Goal: Complete application form: Complete application form

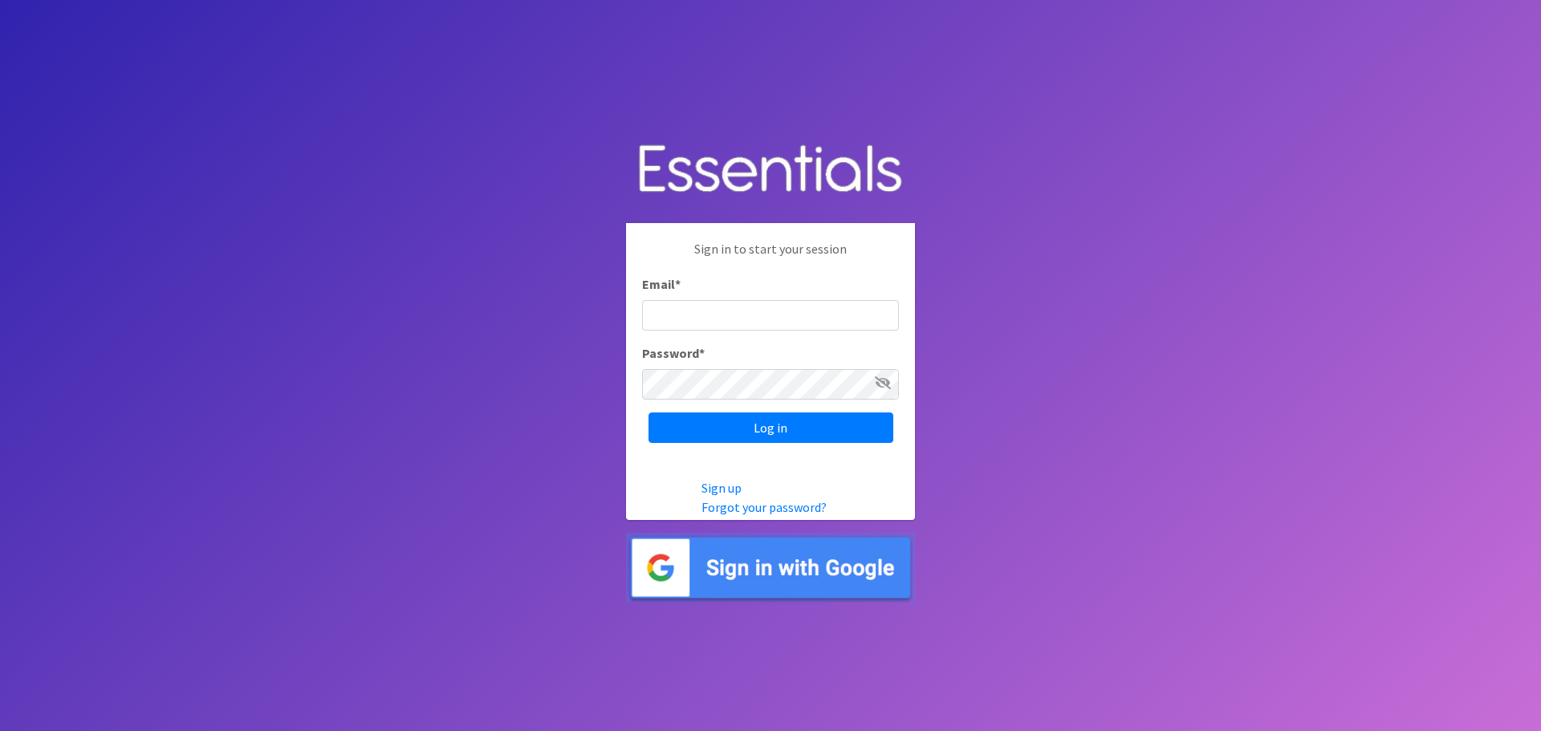
click at [706, 314] on input "Email *" at bounding box center [770, 315] width 257 height 31
type input "[PERSON_NAME][EMAIL_ADDRESS][PERSON_NAME][DOMAIN_NAME]"
click at [887, 381] on icon at bounding box center [883, 382] width 16 height 13
click at [887, 381] on icon at bounding box center [884, 382] width 14 height 13
click at [782, 433] on input "Log in" at bounding box center [771, 428] width 245 height 31
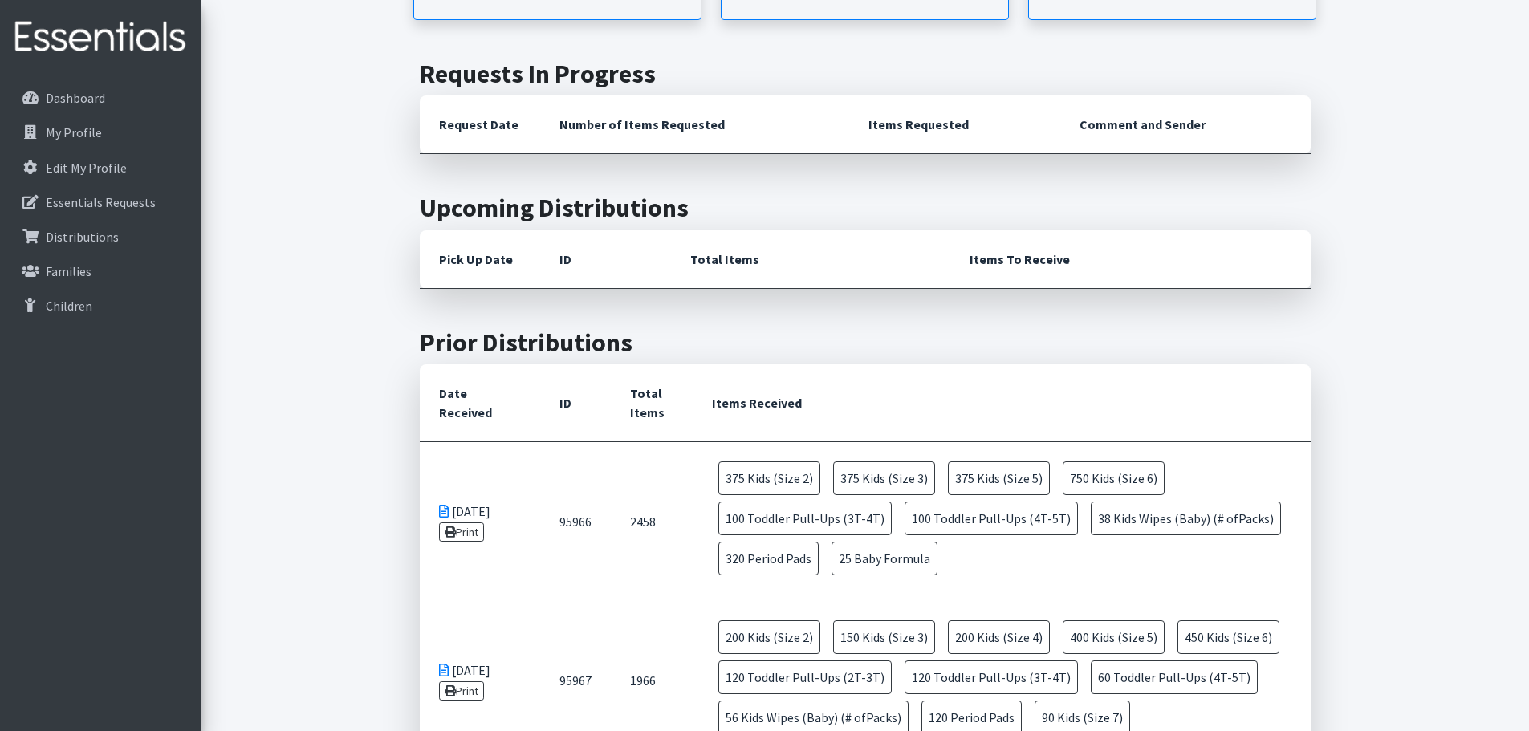
scroll to position [401, 0]
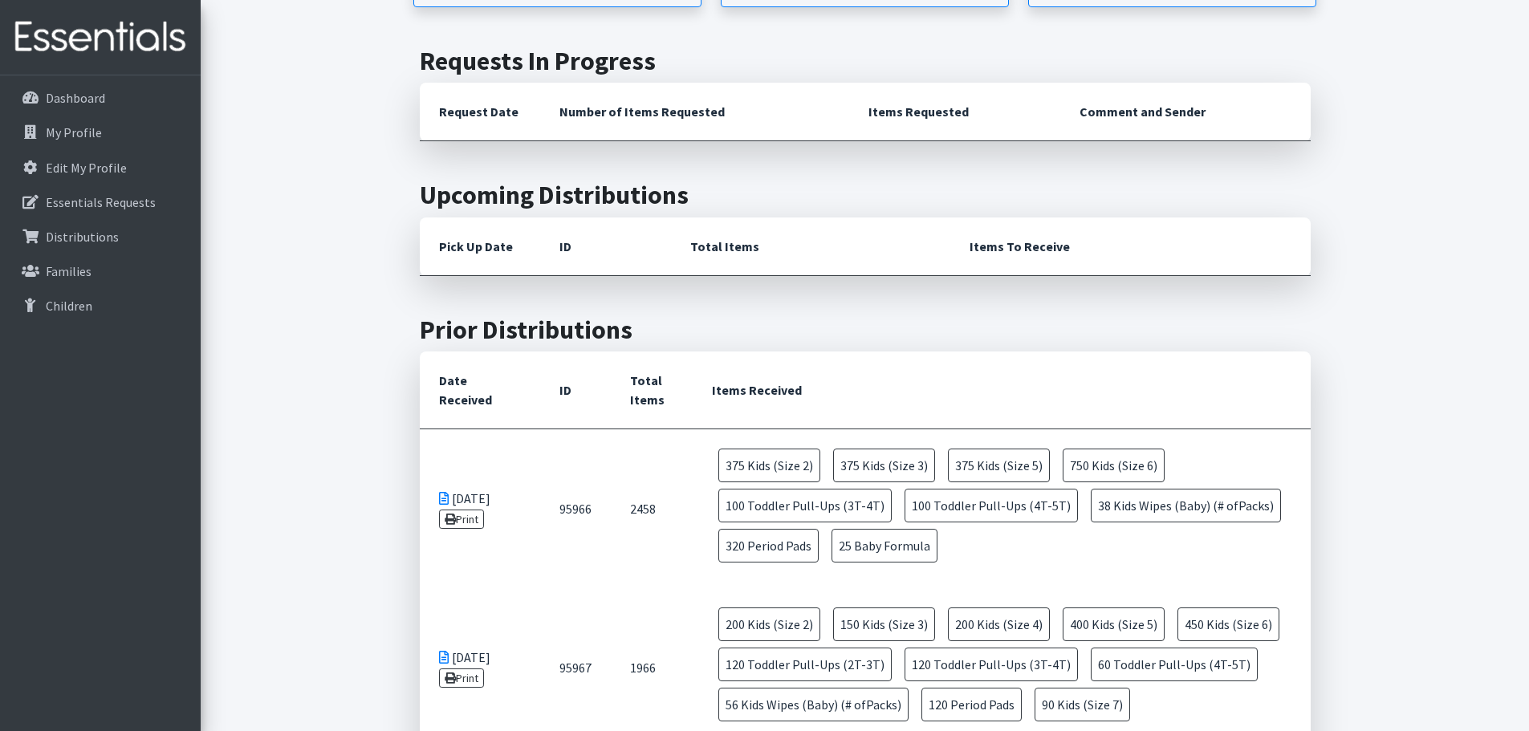
click at [454, 521] on icon at bounding box center [450, 519] width 11 height 11
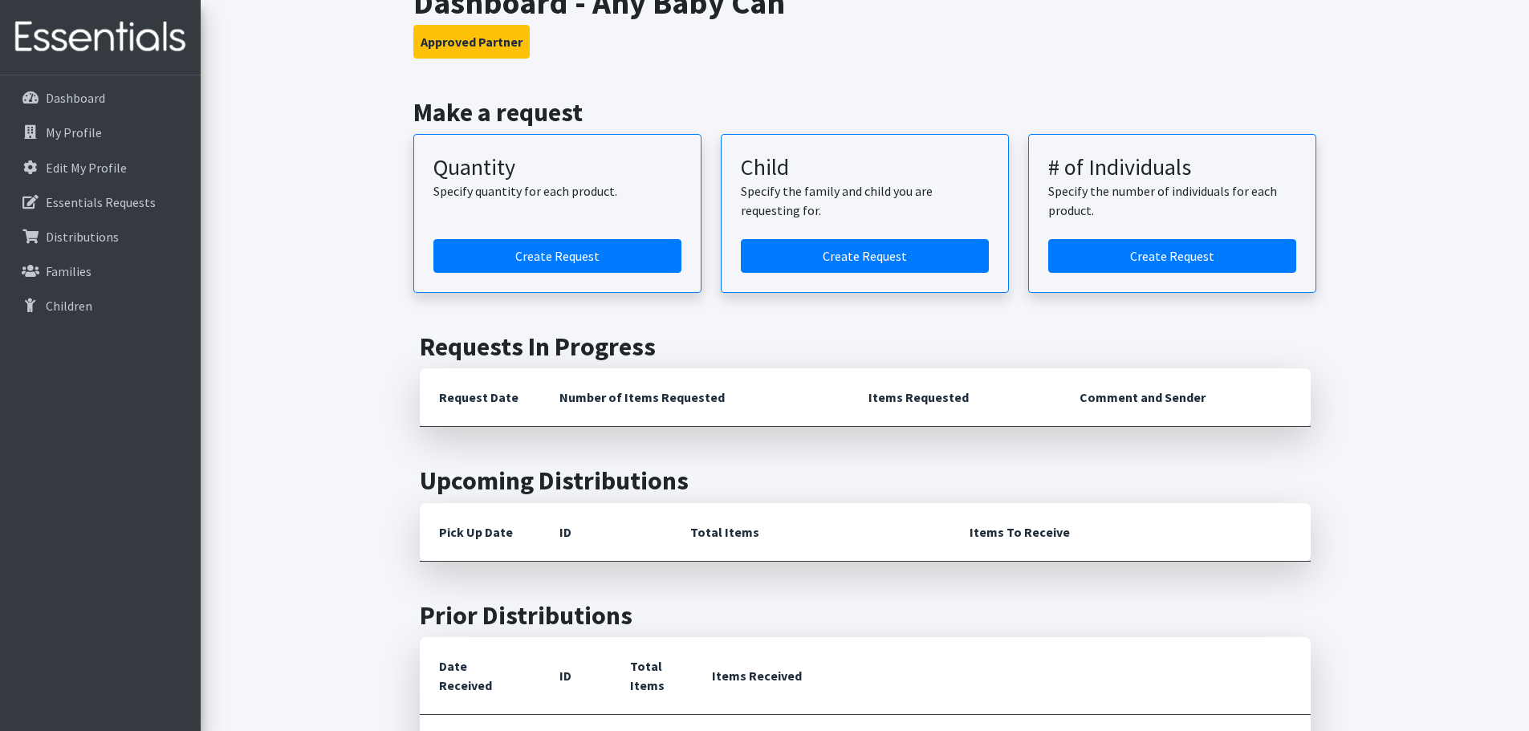
scroll to position [321, 0]
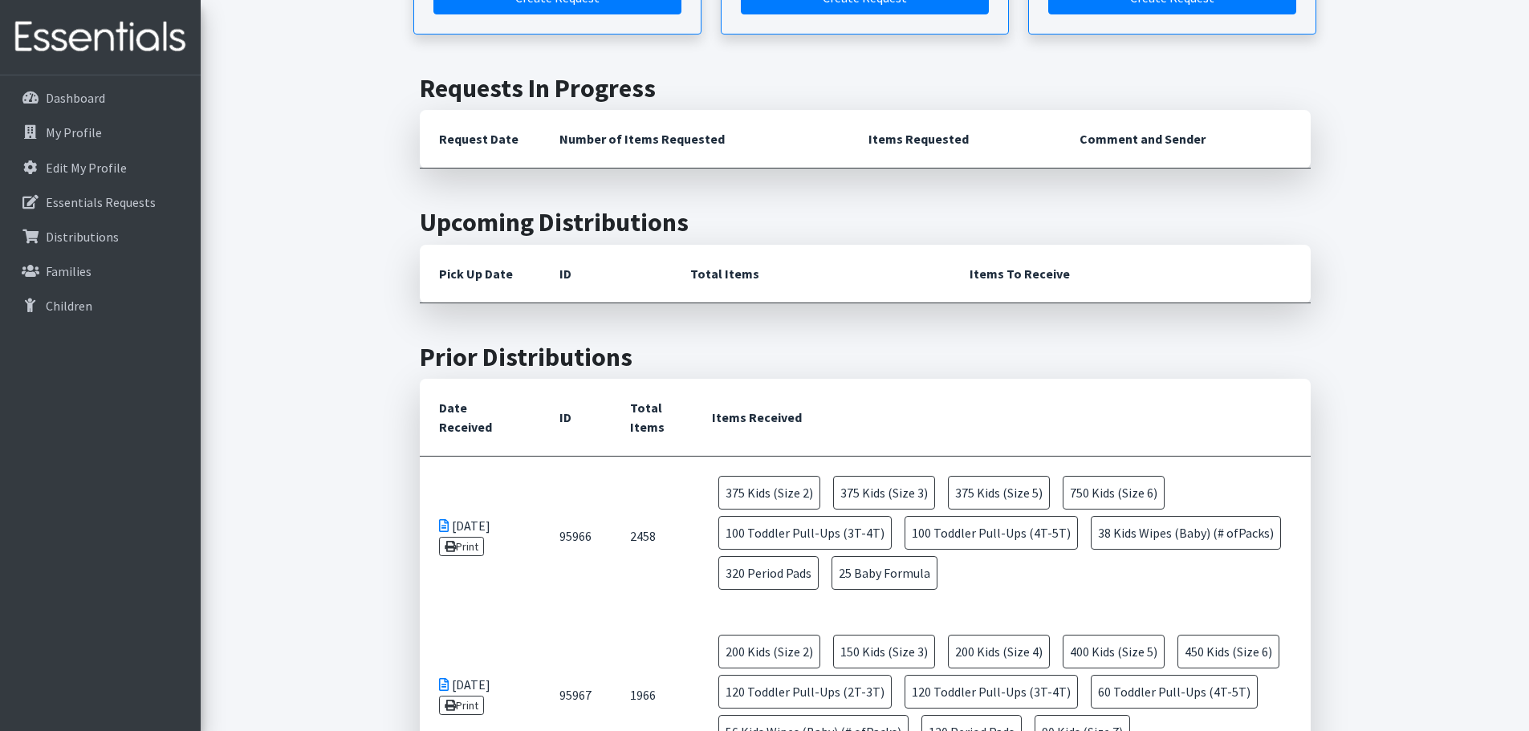
click at [466, 698] on link "Print" at bounding box center [462, 705] width 46 height 19
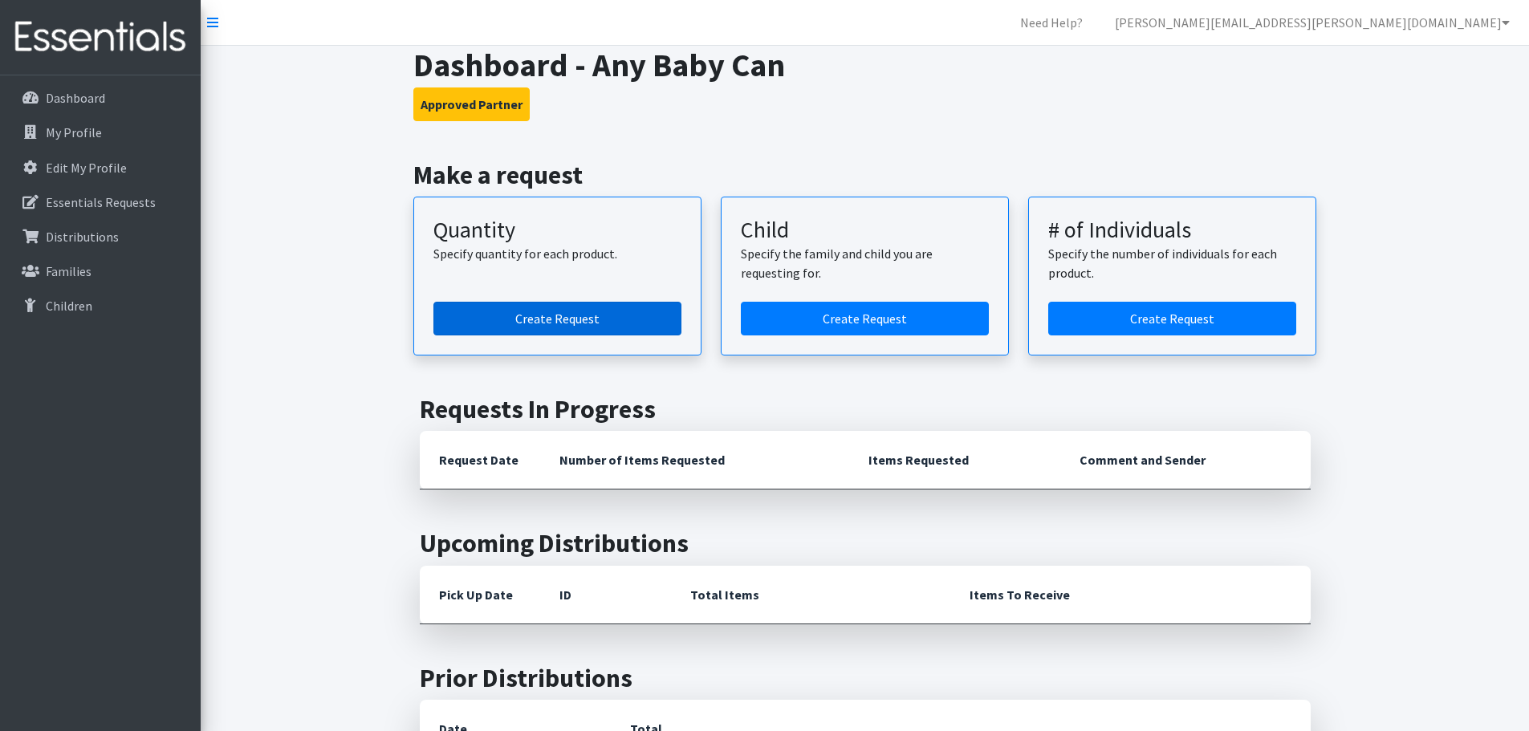
click at [594, 324] on link "Create Request" at bounding box center [557, 319] width 248 height 34
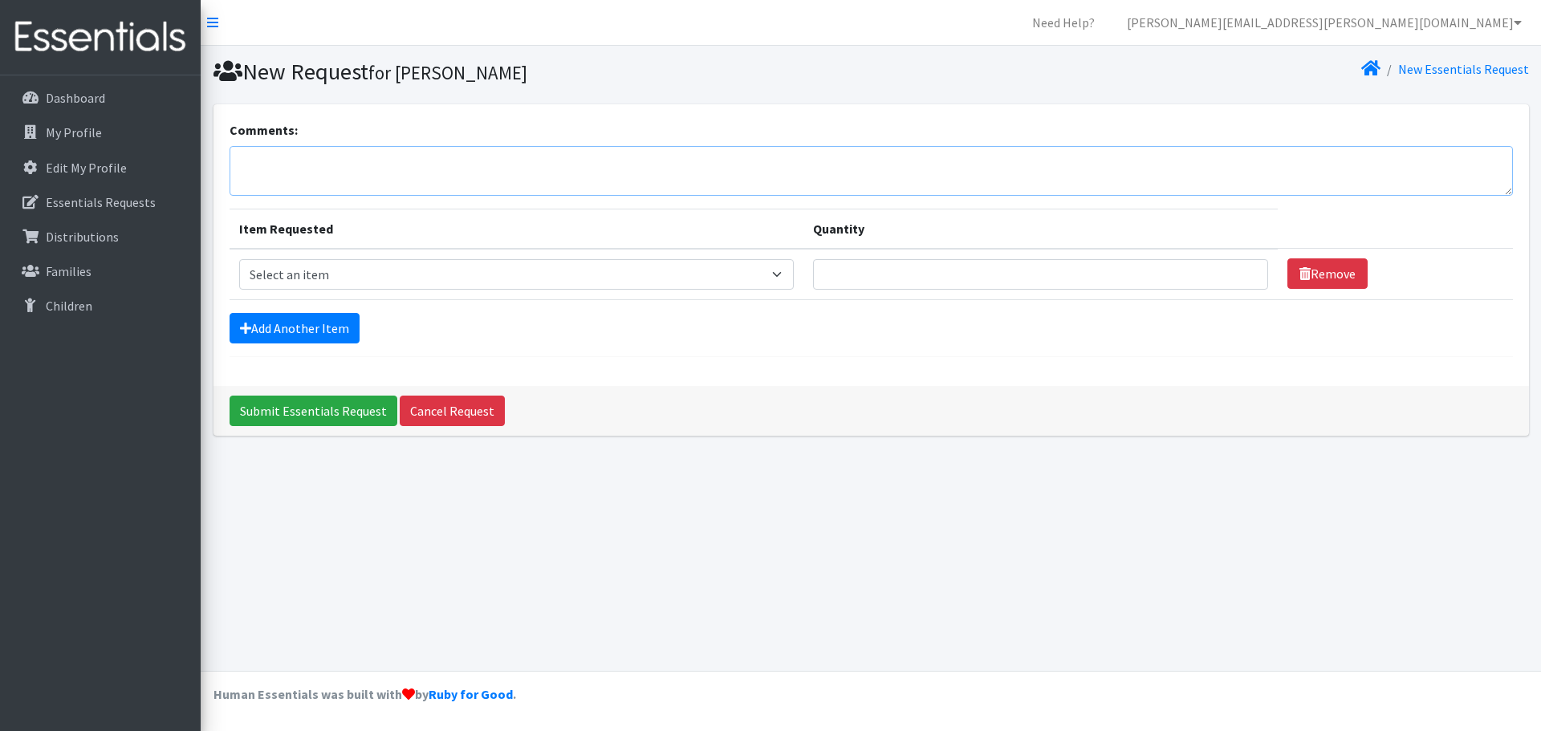
click at [345, 178] on textarea "Comments:" at bounding box center [871, 171] width 1283 height 50
paste textarea "Hi Kenneth, this is Marisela and I would like to place an order for the agency.…"
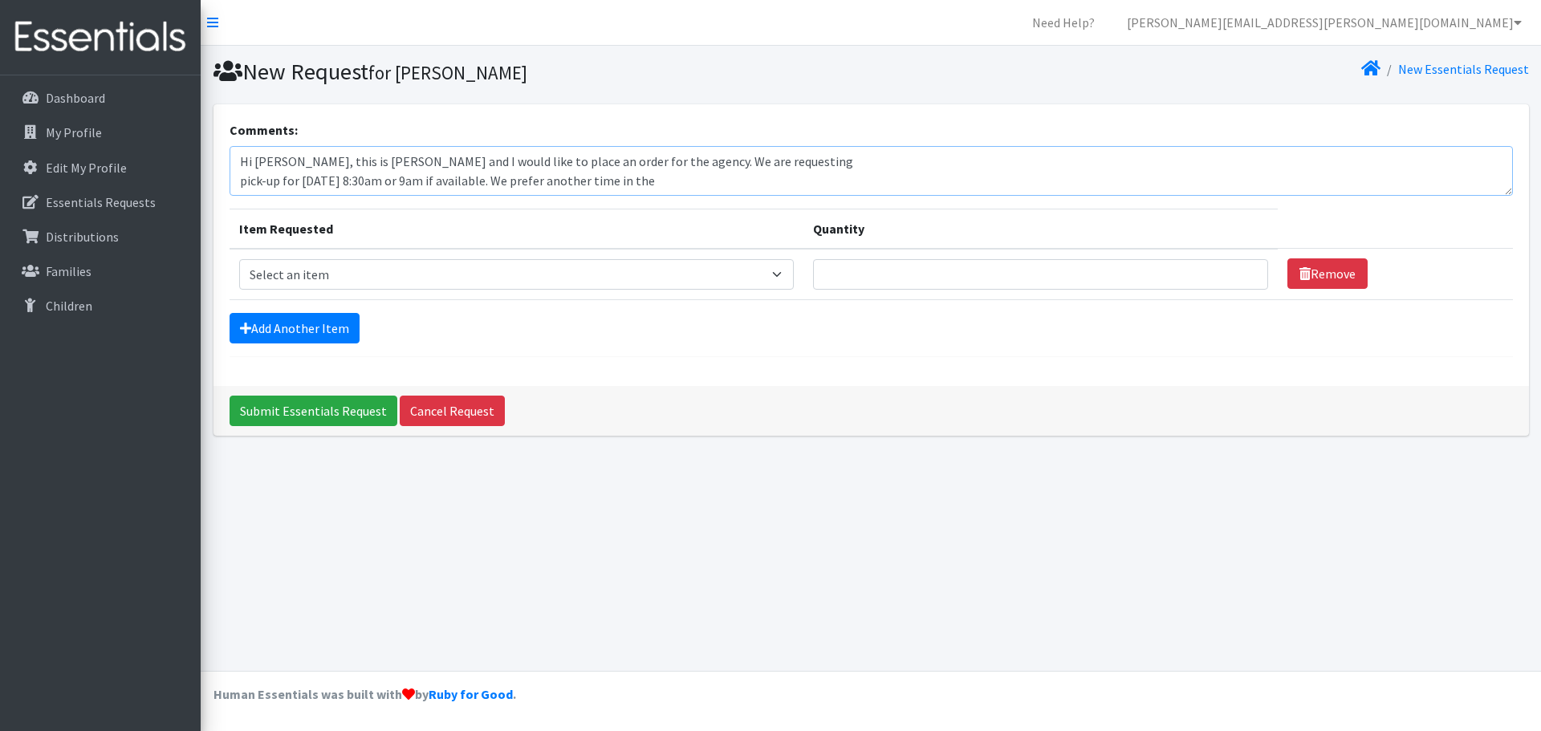
click at [238, 184] on textarea "Hi Kenneth, this is Marisela and I would like to place an order for the agency.…" at bounding box center [871, 171] width 1283 height 50
click at [238, 185] on textarea "Hi Kenneth, this is Marisela and I would like to place an order for the agency.…" at bounding box center [871, 171] width 1283 height 50
click at [240, 185] on textarea "Hi Kenneth, this is Marisela and I would like to place an order for the agency.…" at bounding box center [871, 171] width 1283 height 50
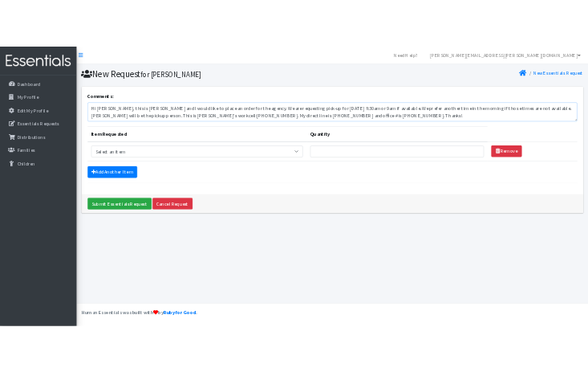
scroll to position [0, 0]
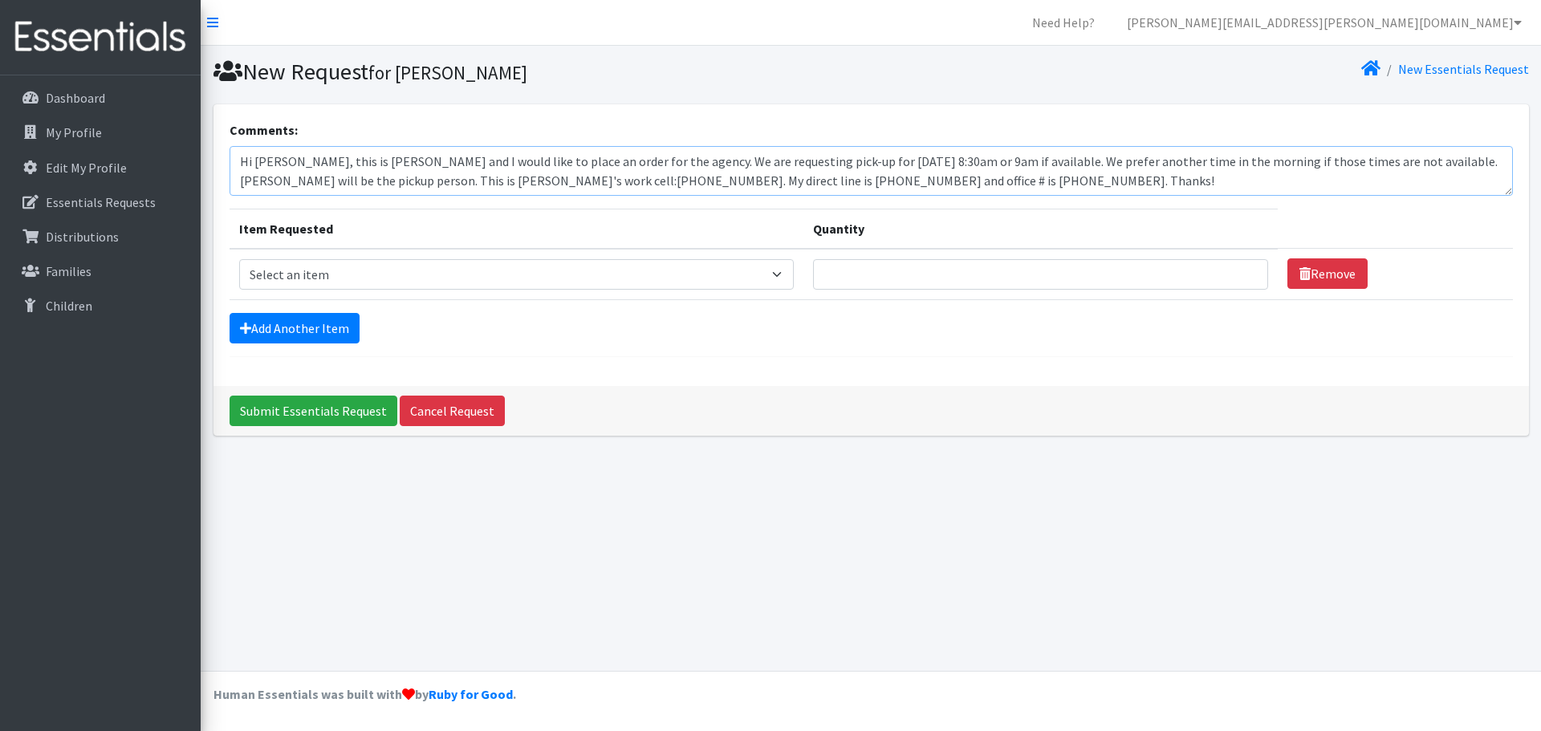
click at [836, 177] on textarea "Hi Kenneth, this is Marisela and I would like to place an order for the agency.…" at bounding box center [871, 171] width 1283 height 50
click at [865, 165] on textarea "Hi Kenneth, this is Marisela and I would like to place an order for the agency.…" at bounding box center [871, 171] width 1283 height 50
click at [868, 169] on textarea "Hi Kenneth, this is Marisela and I would like to place an order for the agency.…" at bounding box center [871, 171] width 1283 height 50
type textarea "Hi [PERSON_NAME], this is [PERSON_NAME] and I would like to place an order for …"
drag, startPoint x: 1047, startPoint y: 188, endPoint x: 1054, endPoint y: 176, distance: 13.6
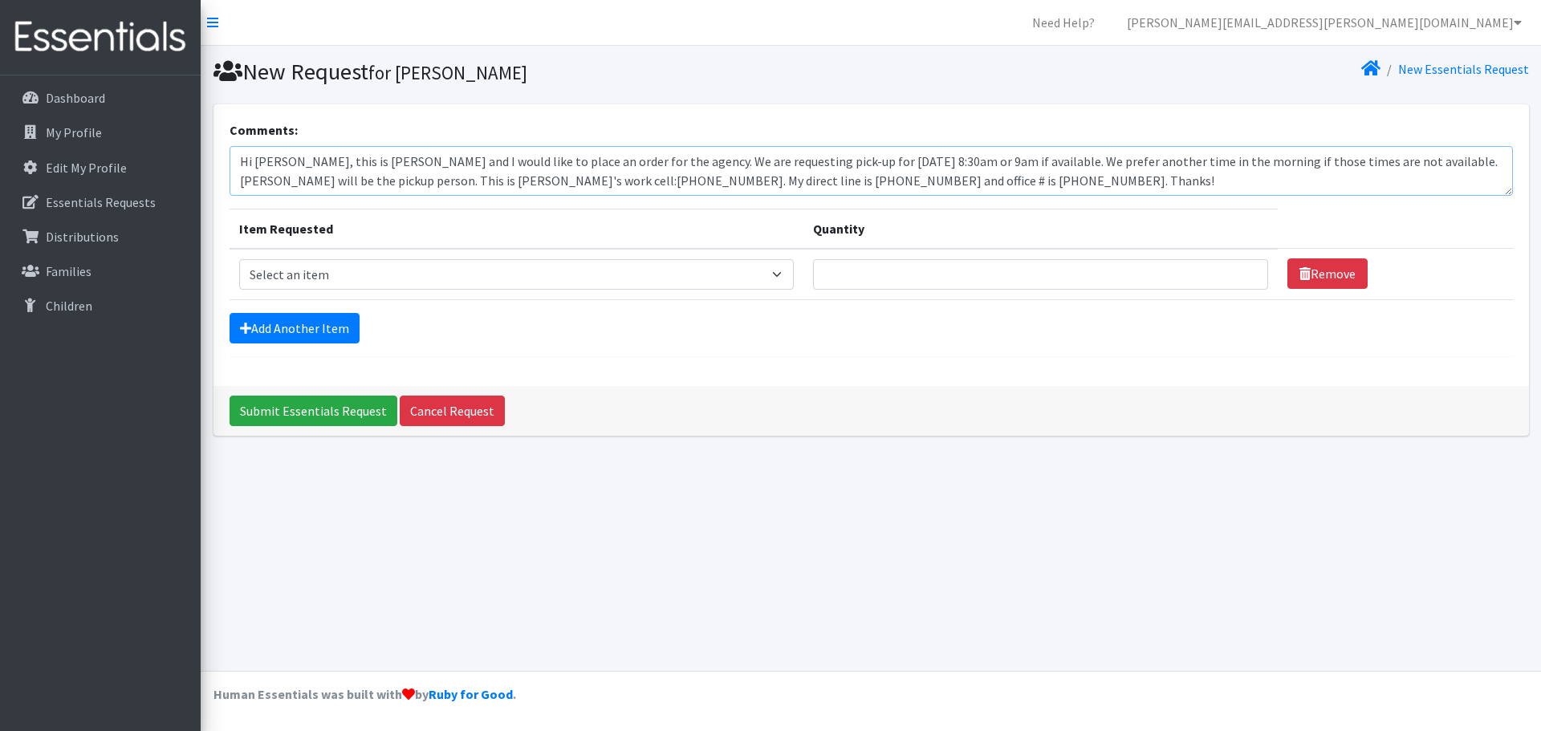
click at [1047, 188] on textarea "Hi [PERSON_NAME], this is [PERSON_NAME] and I would like to place an order for …" at bounding box center [871, 171] width 1283 height 50
click at [913, 173] on textarea "Hi [PERSON_NAME], this is [PERSON_NAME] and I would like to place an order for …" at bounding box center [871, 171] width 1283 height 50
click at [913, 185] on textarea "Hi [PERSON_NAME], this is [PERSON_NAME] and I would like to place an order for …" at bounding box center [871, 171] width 1283 height 50
click at [840, 162] on textarea "Hi [PERSON_NAME], this is [PERSON_NAME] and I would like to place an order for …" at bounding box center [871, 171] width 1283 height 50
click at [702, 173] on textarea "Hi [PERSON_NAME], this is [PERSON_NAME] and I would like to place an order for …" at bounding box center [871, 171] width 1283 height 50
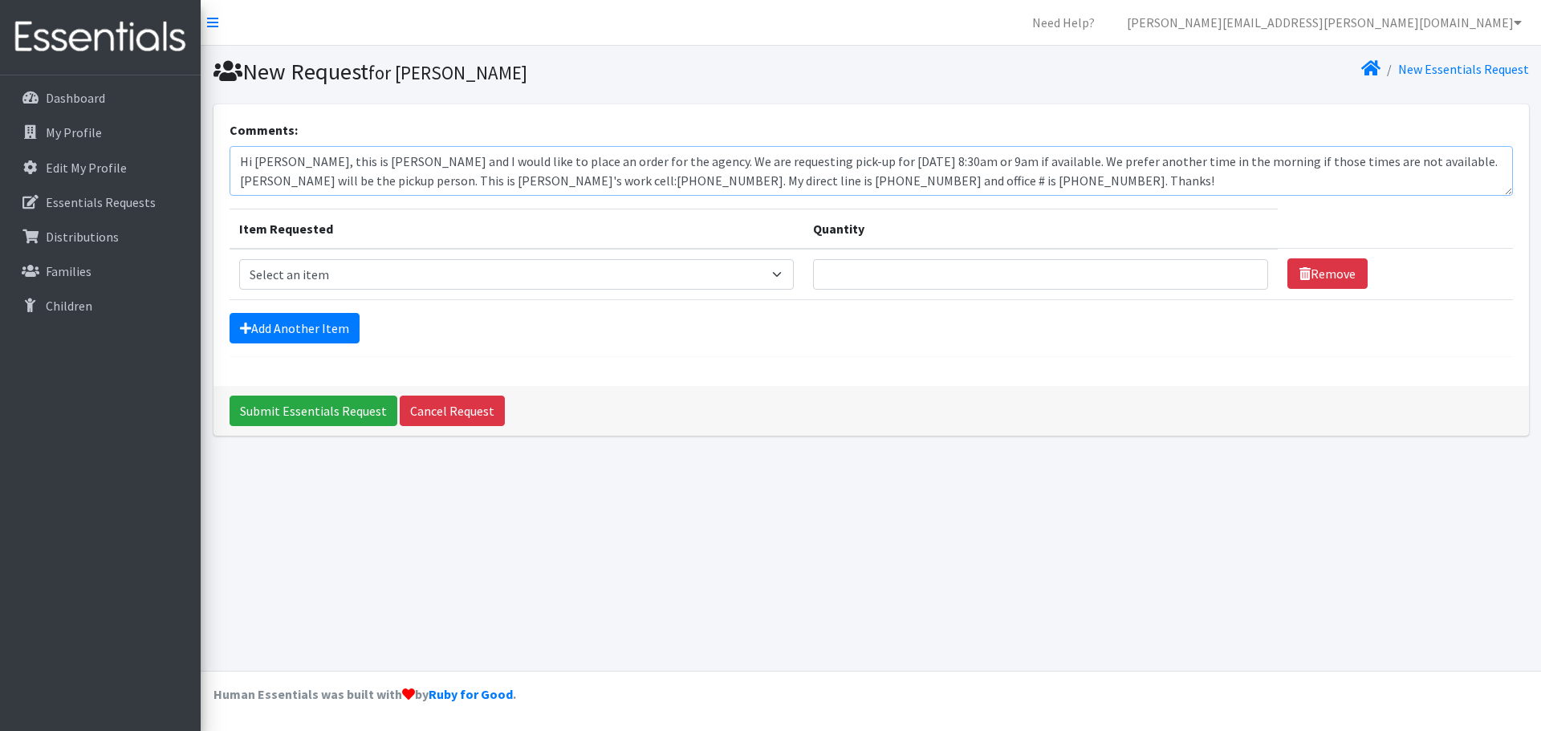
click at [844, 179] on textarea "Hi [PERSON_NAME], this is [PERSON_NAME] and I would like to place an order for …" at bounding box center [871, 171] width 1283 height 50
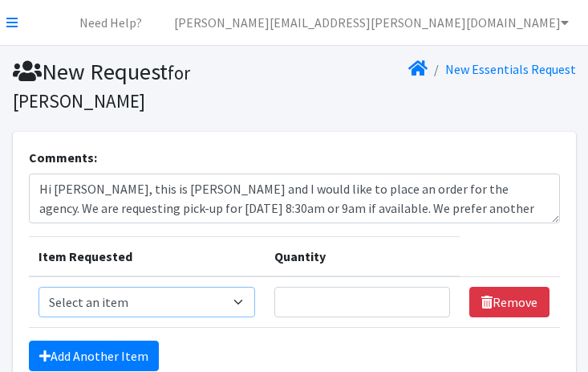
click at [222, 303] on select "Select an item Baby Formula Kids (Newborn) Kids (Preemie) Kids (Size 1) Kids (S…" at bounding box center [148, 302] width 218 height 31
select select "451"
click at [39, 287] on select "Select an item Baby Formula Kids (Newborn) Kids (Preemie) Kids (Size 1) Kids (S…" at bounding box center [148, 302] width 218 height 31
click at [343, 299] on input "Quantity" at bounding box center [363, 302] width 176 height 31
type input "250"
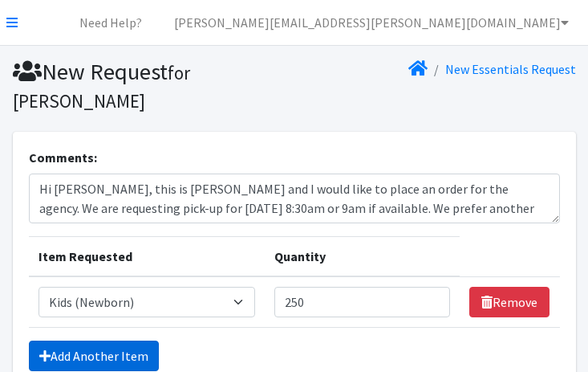
click at [132, 355] on link "Add Another Item" at bounding box center [94, 355] width 130 height 31
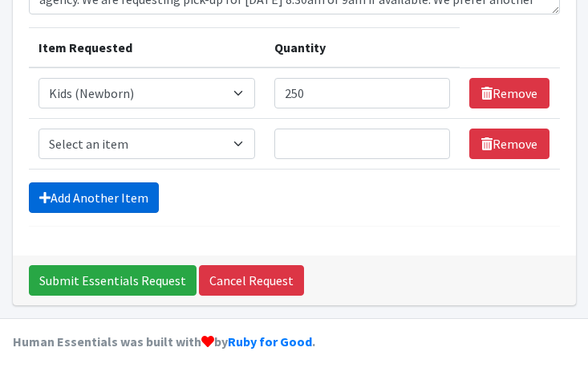
scroll to position [215, 0]
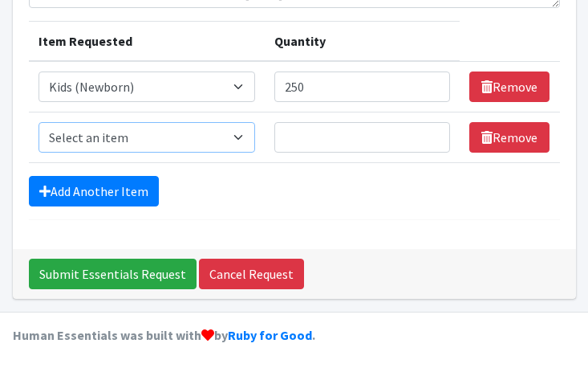
click at [210, 139] on select "Select an item Baby Formula Kids (Newborn) Kids (Preemie) Kids (Size 1) Kids (S…" at bounding box center [148, 137] width 218 height 31
select select "453"
click at [39, 122] on select "Select an item Baby Formula Kids (Newborn) Kids (Preemie) Kids (Size 1) Kids (S…" at bounding box center [148, 137] width 218 height 31
click at [332, 136] on input "Quantity" at bounding box center [363, 137] width 176 height 31
type input "250"
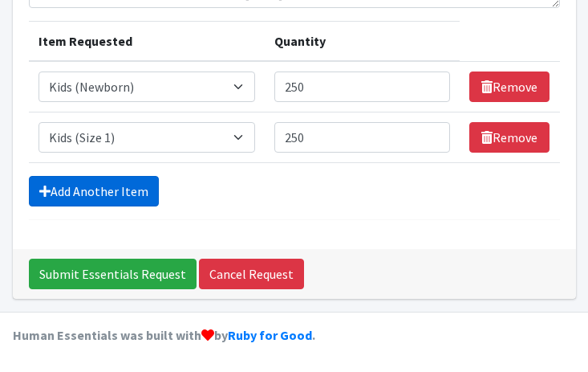
click at [76, 191] on link "Add Another Item" at bounding box center [94, 191] width 130 height 31
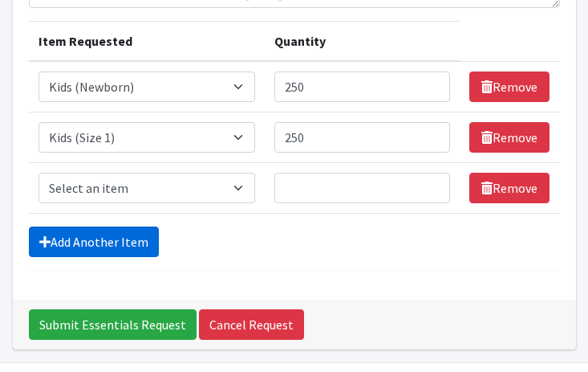
scroll to position [266, 0]
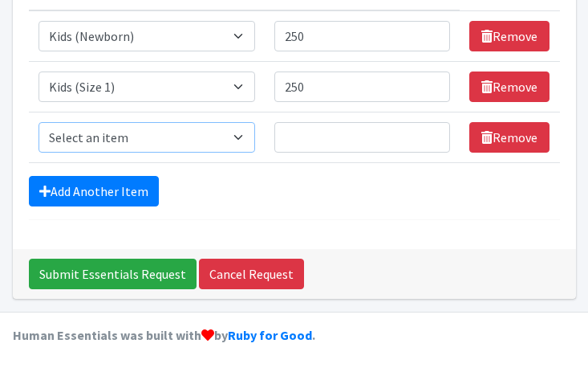
click at [142, 144] on select "Select an item Baby Formula Kids (Newborn) Kids (Preemie) Kids (Size 1) Kids (S…" at bounding box center [148, 137] width 218 height 31
select select "442"
click at [39, 122] on select "Select an item Baby Formula Kids (Newborn) Kids (Preemie) Kids (Size 1) Kids (S…" at bounding box center [148, 137] width 218 height 31
click at [340, 142] on input "Quantity" at bounding box center [363, 137] width 176 height 31
type input "375"
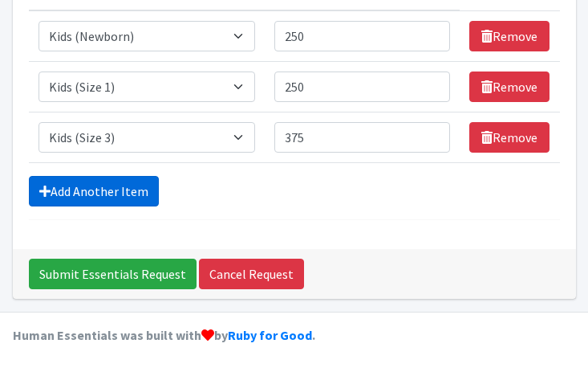
click at [127, 186] on link "Add Another Item" at bounding box center [94, 191] width 130 height 31
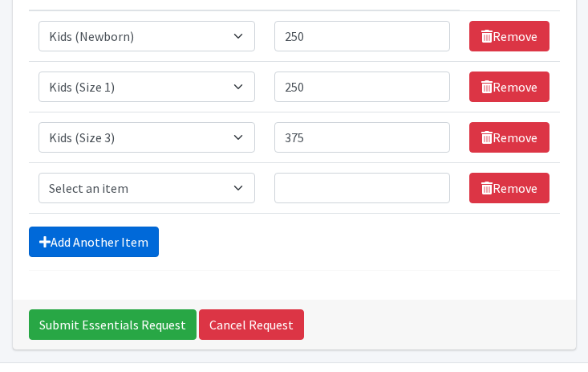
scroll to position [316, 0]
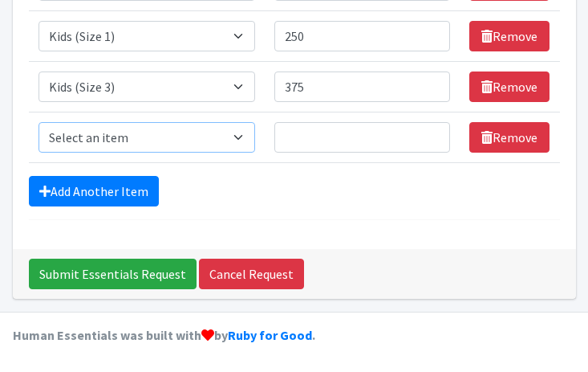
click at [142, 137] on select "Select an item Baby Formula Kids (Newborn) Kids (Preemie) Kids (Size 1) Kids (S…" at bounding box center [148, 137] width 218 height 31
select select "459"
click at [39, 122] on select "Select an item Baby Formula Kids (Newborn) Kids (Preemie) Kids (Size 1) Kids (S…" at bounding box center [148, 137] width 218 height 31
click at [347, 140] on input "Quantity" at bounding box center [363, 137] width 176 height 31
type input "625"
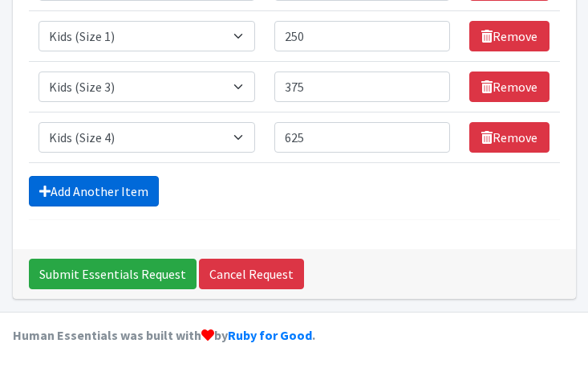
click at [118, 189] on link "Add Another Item" at bounding box center [94, 191] width 130 height 31
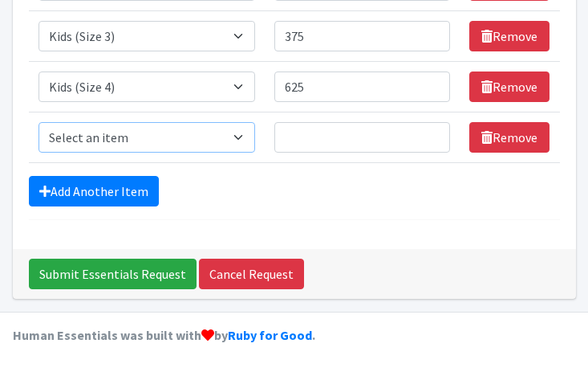
click at [147, 136] on select "Select an item Baby Formula Kids (Newborn) Kids (Preemie) Kids (Size 1) Kids (S…" at bounding box center [148, 137] width 218 height 31
select select "460"
click at [39, 122] on select "Select an item Baby Formula Kids (Newborn) Kids (Preemie) Kids (Size 1) Kids (S…" at bounding box center [148, 137] width 218 height 31
click at [328, 136] on input "Quantity" at bounding box center [363, 137] width 176 height 31
type input "750"
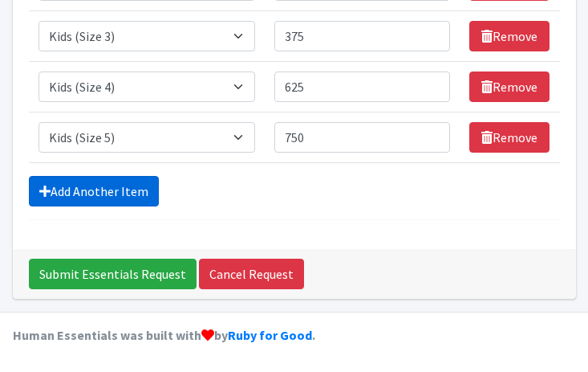
click at [127, 187] on link "Add Another Item" at bounding box center [94, 191] width 130 height 31
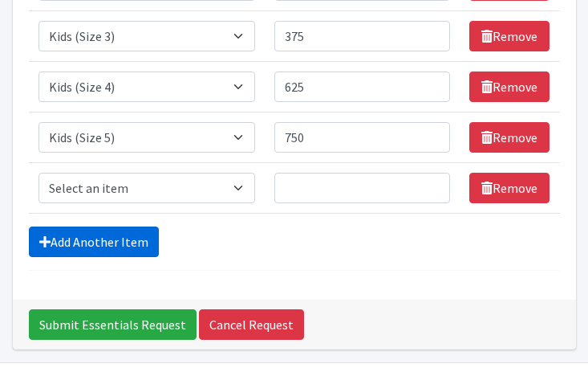
scroll to position [417, 0]
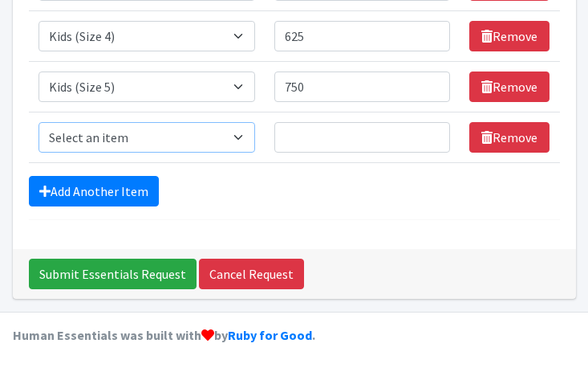
click at [159, 140] on select "Select an item Baby Formula Kids (Newborn) Kids (Preemie) Kids (Size 1) Kids (S…" at bounding box center [148, 137] width 218 height 31
select select "462"
click at [39, 122] on select "Select an item Baby Formula Kids (Newborn) Kids (Preemie) Kids (Size 1) Kids (S…" at bounding box center [148, 137] width 218 height 31
click at [309, 136] on input "Quantity" at bounding box center [363, 137] width 176 height 31
type input "1000"
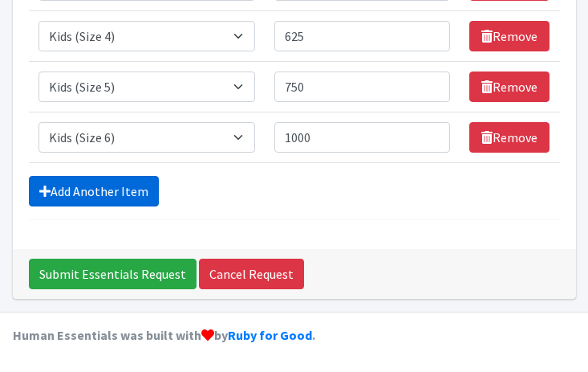
click at [107, 197] on link "Add Another Item" at bounding box center [94, 191] width 130 height 31
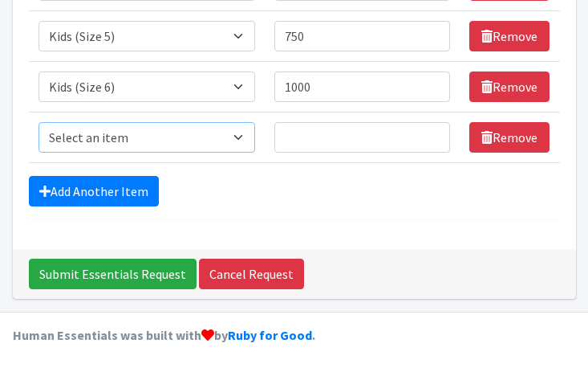
click at [156, 140] on select "Select an item Baby Formula Kids (Newborn) Kids (Preemie) Kids (Size 1) Kids (S…" at bounding box center [148, 137] width 218 height 31
select select "1683"
click at [39, 122] on select "Select an item Baby Formula Kids (Newborn) Kids (Preemie) Kids (Size 1) Kids (S…" at bounding box center [148, 137] width 218 height 31
click at [380, 128] on input "Quantity" at bounding box center [363, 137] width 176 height 31
type input "375"
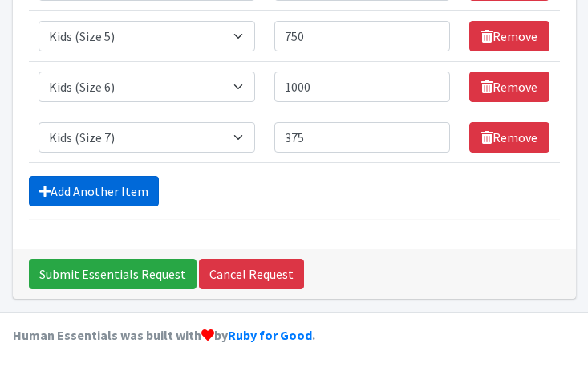
click at [105, 190] on link "Add Another Item" at bounding box center [94, 191] width 130 height 31
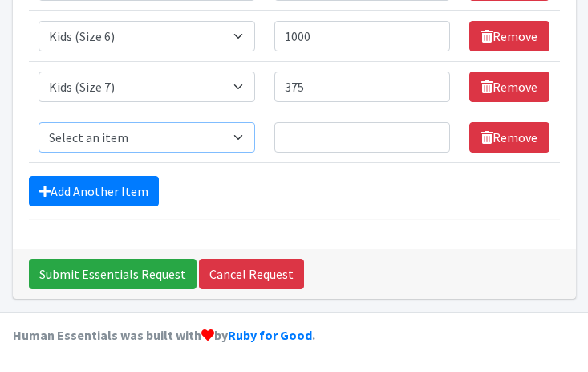
click at [173, 141] on select "Select an item Baby Formula Kids (Newborn) Kids (Preemie) Kids (Size 1) Kids (S…" at bounding box center [148, 137] width 218 height 31
select select "445"
click at [39, 122] on select "Select an item Baby Formula Kids (Newborn) Kids (Preemie) Kids (Size 1) Kids (S…" at bounding box center [148, 137] width 218 height 31
click at [350, 139] on input "Quantity" at bounding box center [363, 137] width 176 height 31
type input "100"
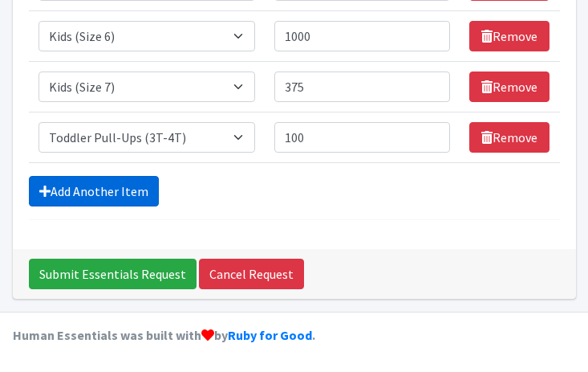
click at [113, 195] on link "Add Another Item" at bounding box center [94, 191] width 130 height 31
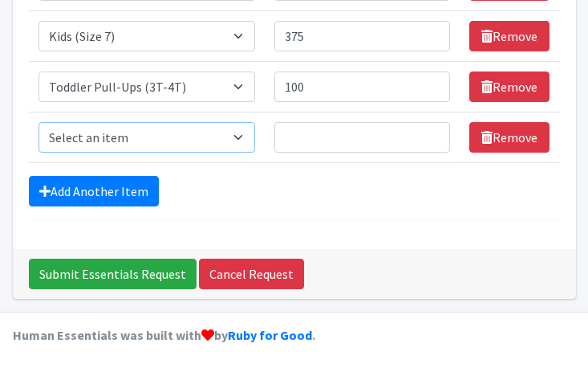
click at [149, 140] on select "Select an item Baby Formula Kids (Newborn) Kids (Preemie) Kids (Size 1) Kids (S…" at bounding box center [148, 137] width 218 height 31
select select "446"
click at [39, 122] on select "Select an item Baby Formula Kids (Newborn) Kids (Preemie) Kids (Size 1) Kids (S…" at bounding box center [148, 137] width 218 height 31
click at [352, 138] on input "Quantity" at bounding box center [363, 137] width 176 height 31
type input "50"
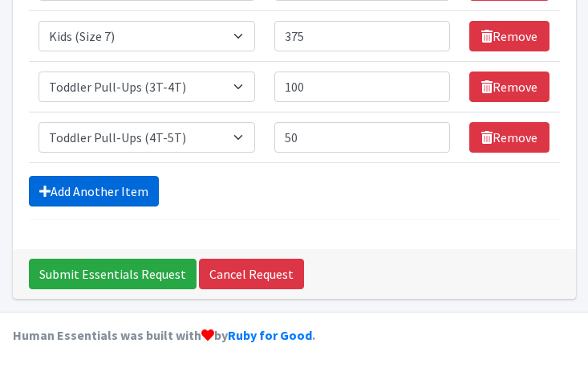
click at [120, 191] on link "Add Another Item" at bounding box center [94, 191] width 130 height 31
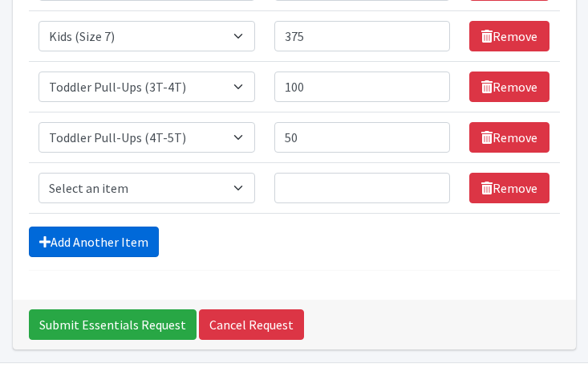
scroll to position [620, 0]
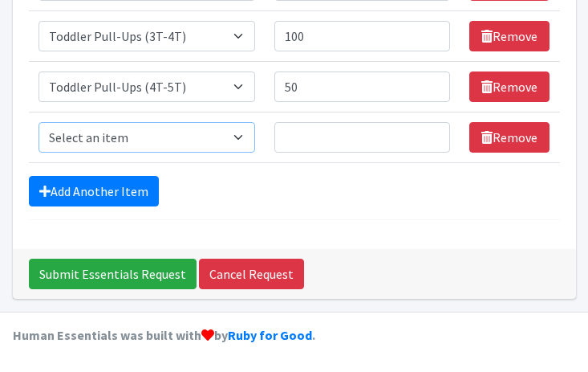
click at [158, 128] on select "Select an item Baby Formula Kids (Newborn) Kids (Preemie) Kids (Size 1) Kids (S…" at bounding box center [148, 137] width 218 height 31
select select "434"
click at [39, 122] on select "Select an item Baby Formula Kids (Newborn) Kids (Preemie) Kids (Size 1) Kids (S…" at bounding box center [148, 137] width 218 height 31
click at [319, 143] on input "Quantity" at bounding box center [363, 137] width 176 height 31
type input "100"
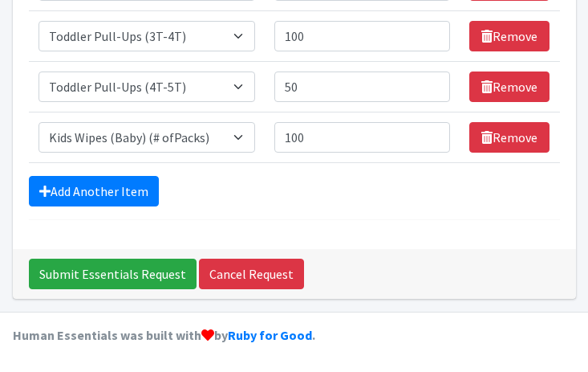
click at [390, 203] on div "Add Another Item" at bounding box center [294, 191] width 531 height 31
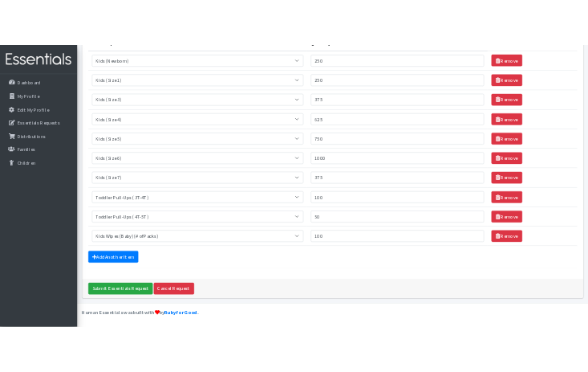
scroll to position [0, 0]
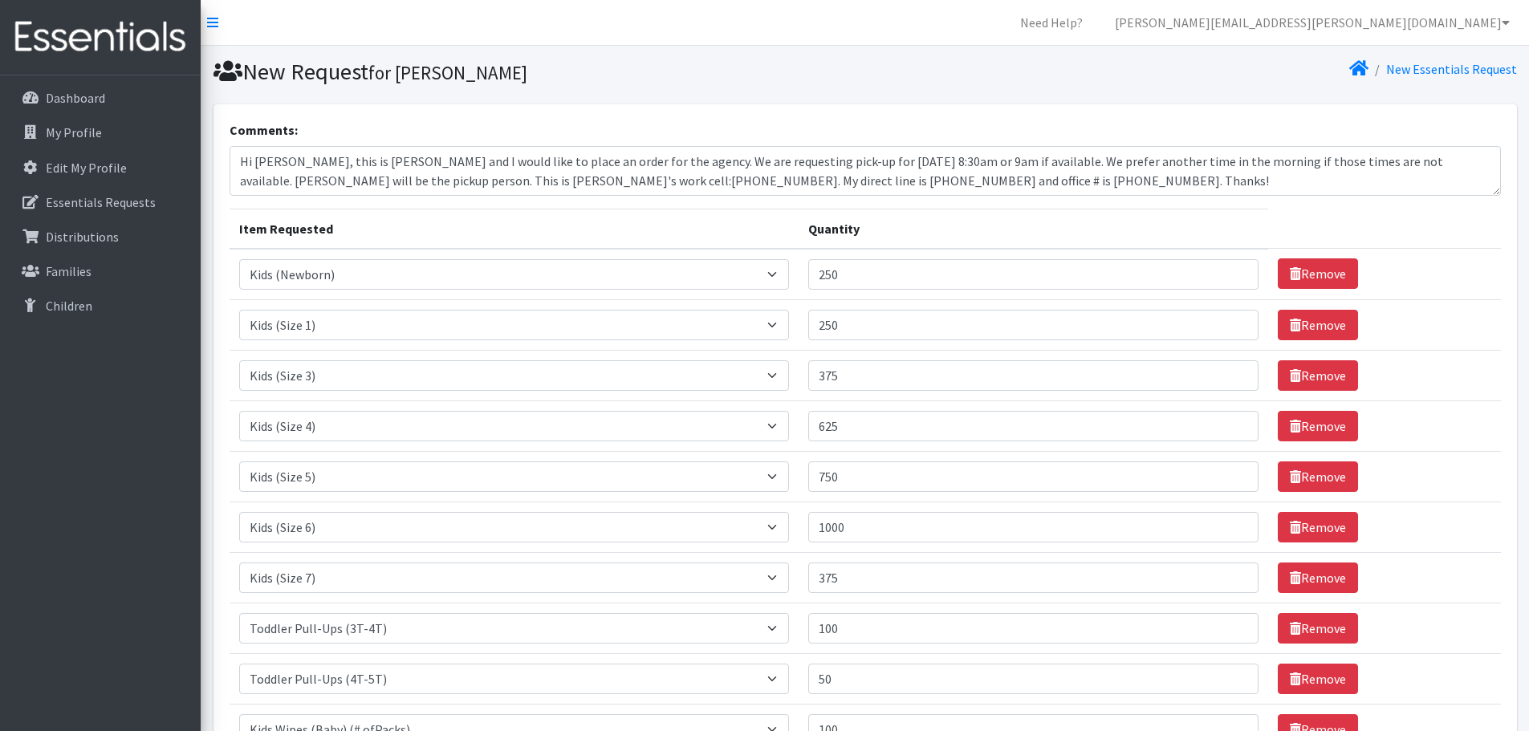
click at [1103, 135] on div "Comments: Hi Kenneth, this is Marisela and I would like to place an order for t…" at bounding box center [865, 157] width 1271 height 75
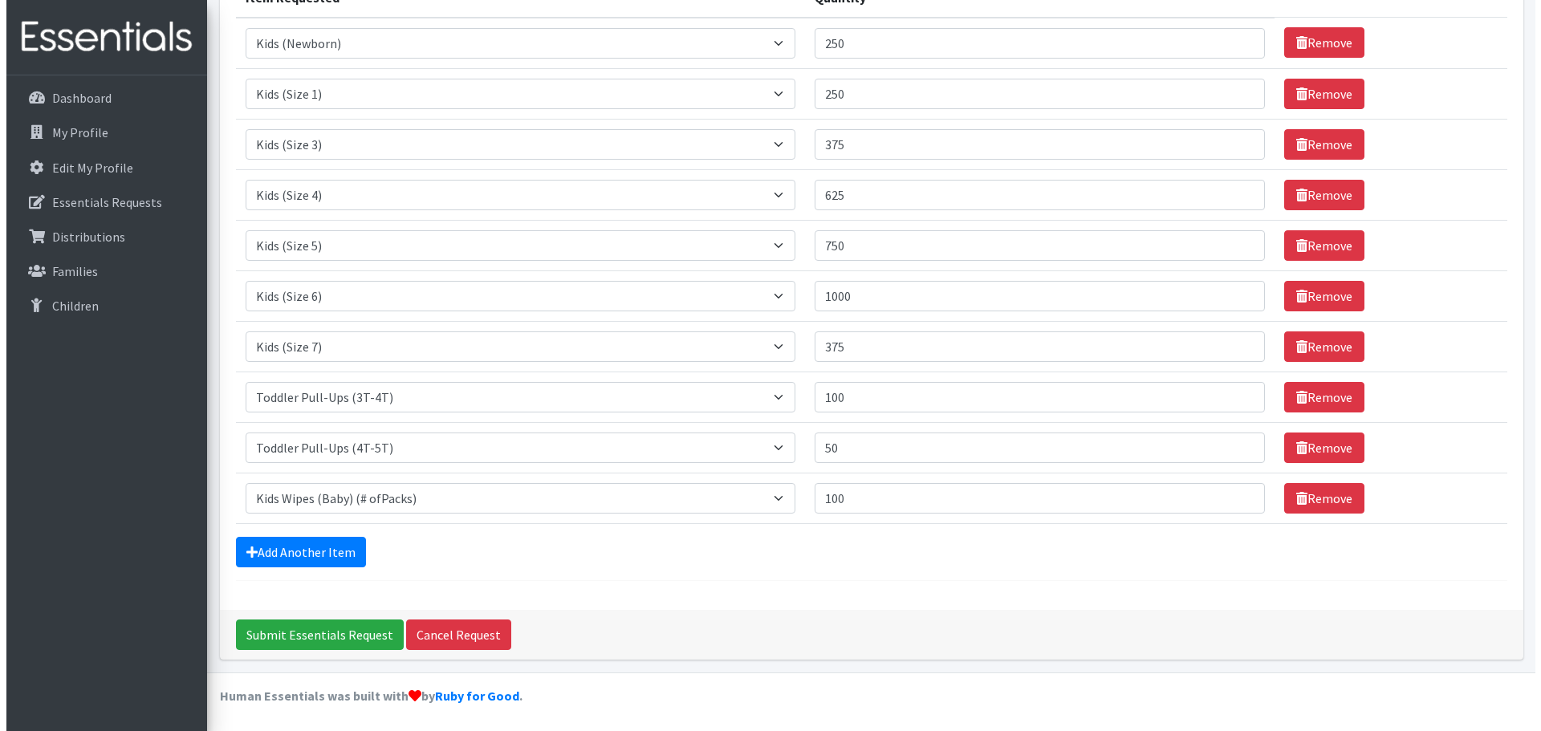
scroll to position [233, 0]
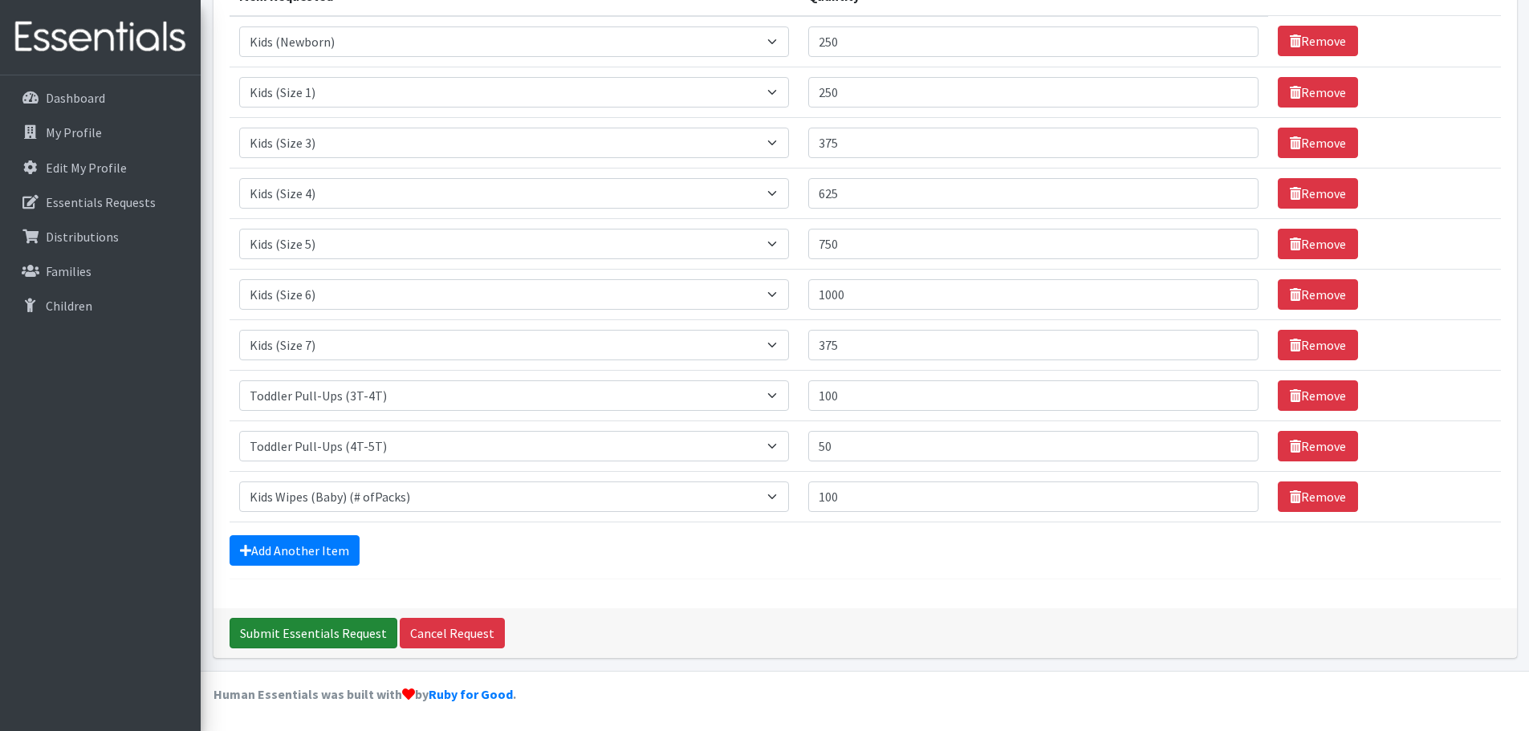
click at [340, 630] on input "Submit Essentials Request" at bounding box center [314, 633] width 168 height 31
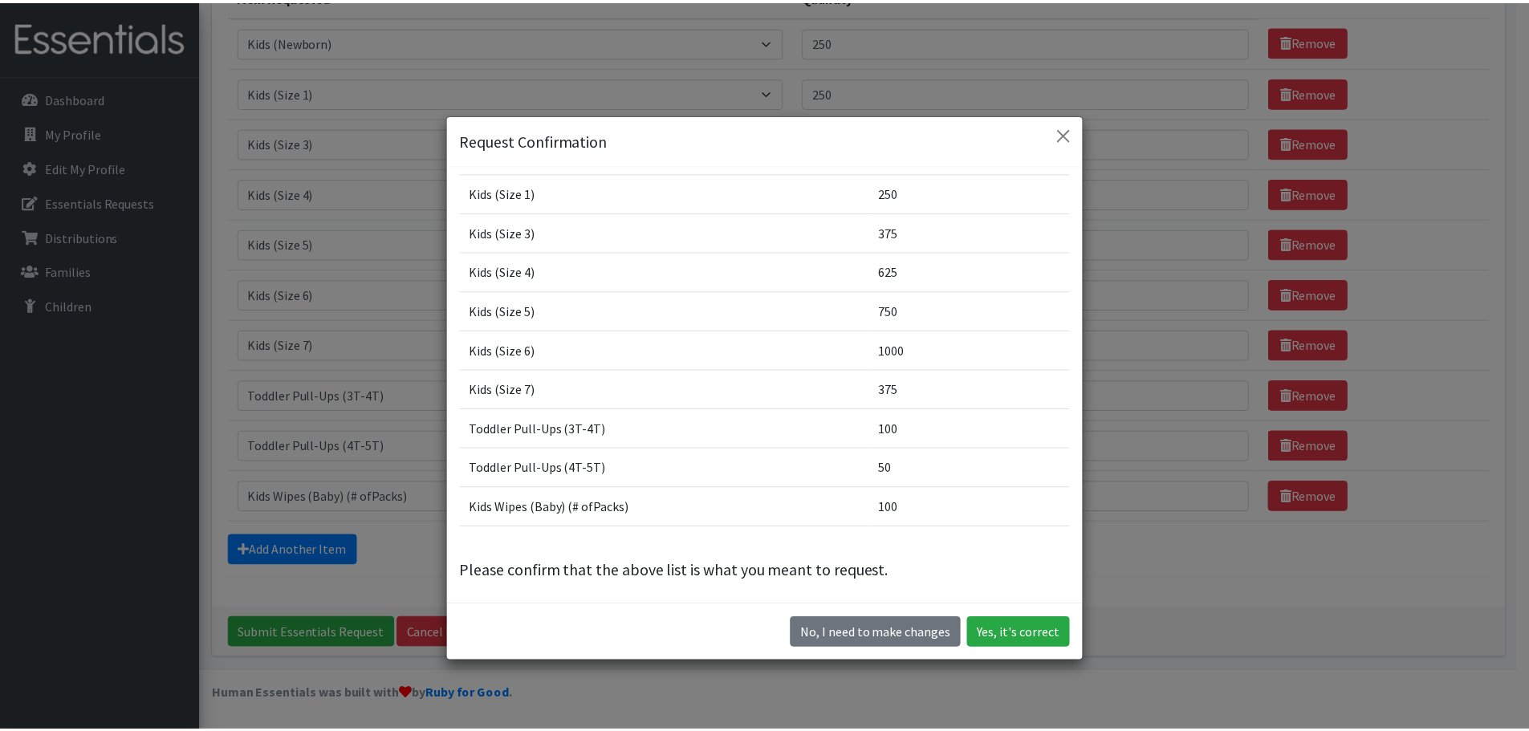
scroll to position [90, 0]
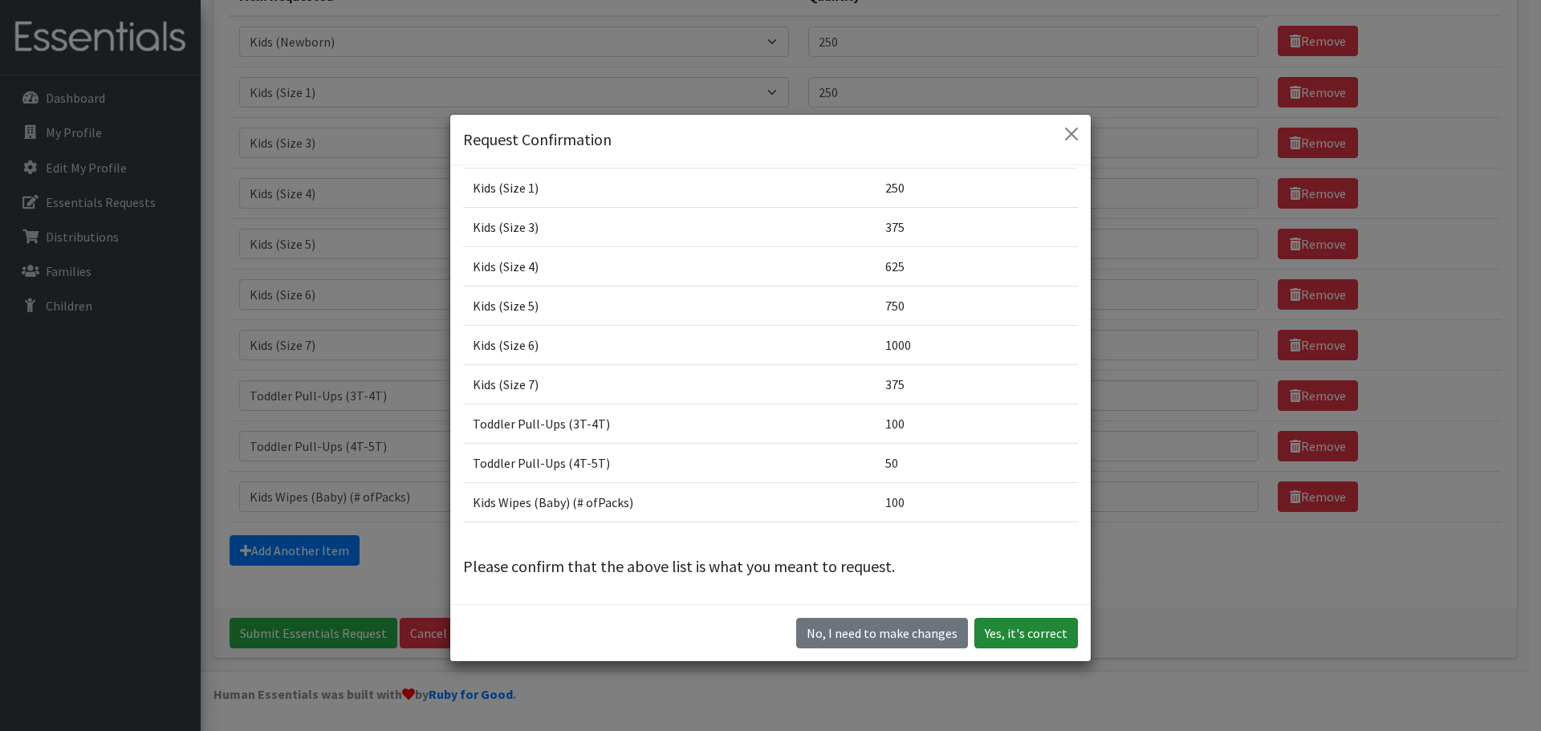
click at [1014, 632] on button "Yes, it's correct" at bounding box center [1026, 633] width 104 height 31
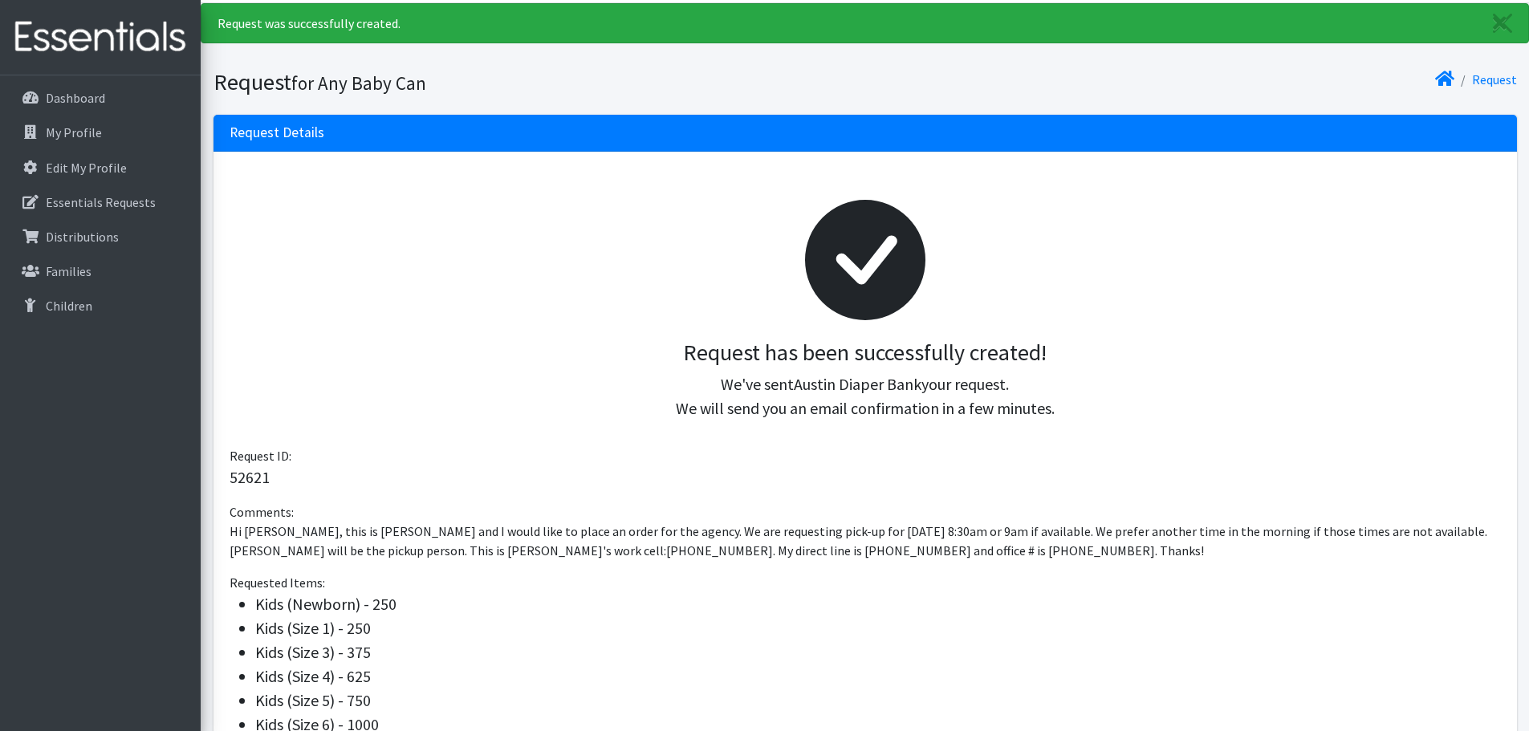
scroll to position [25, 0]
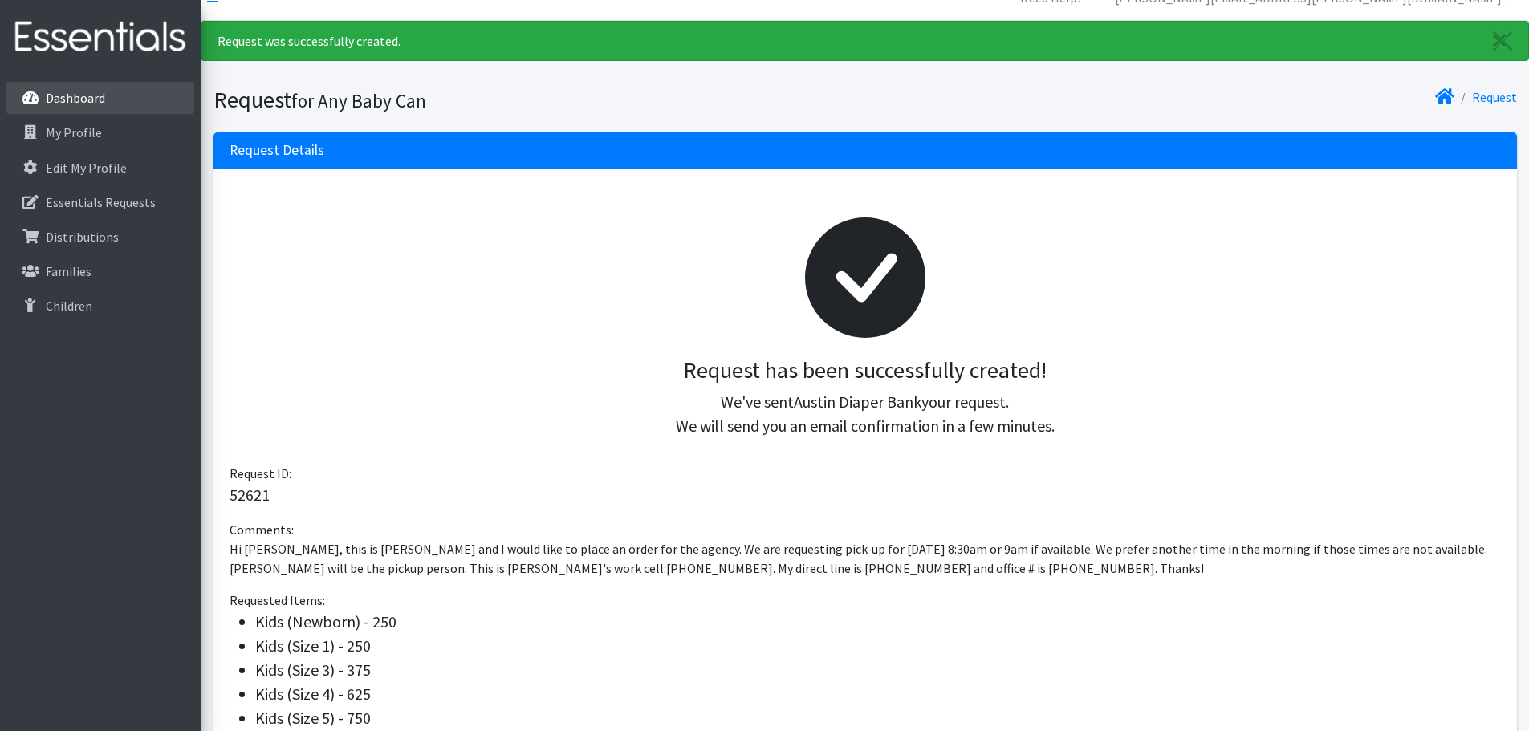
click at [89, 104] on p "Dashboard" at bounding box center [75, 98] width 59 height 16
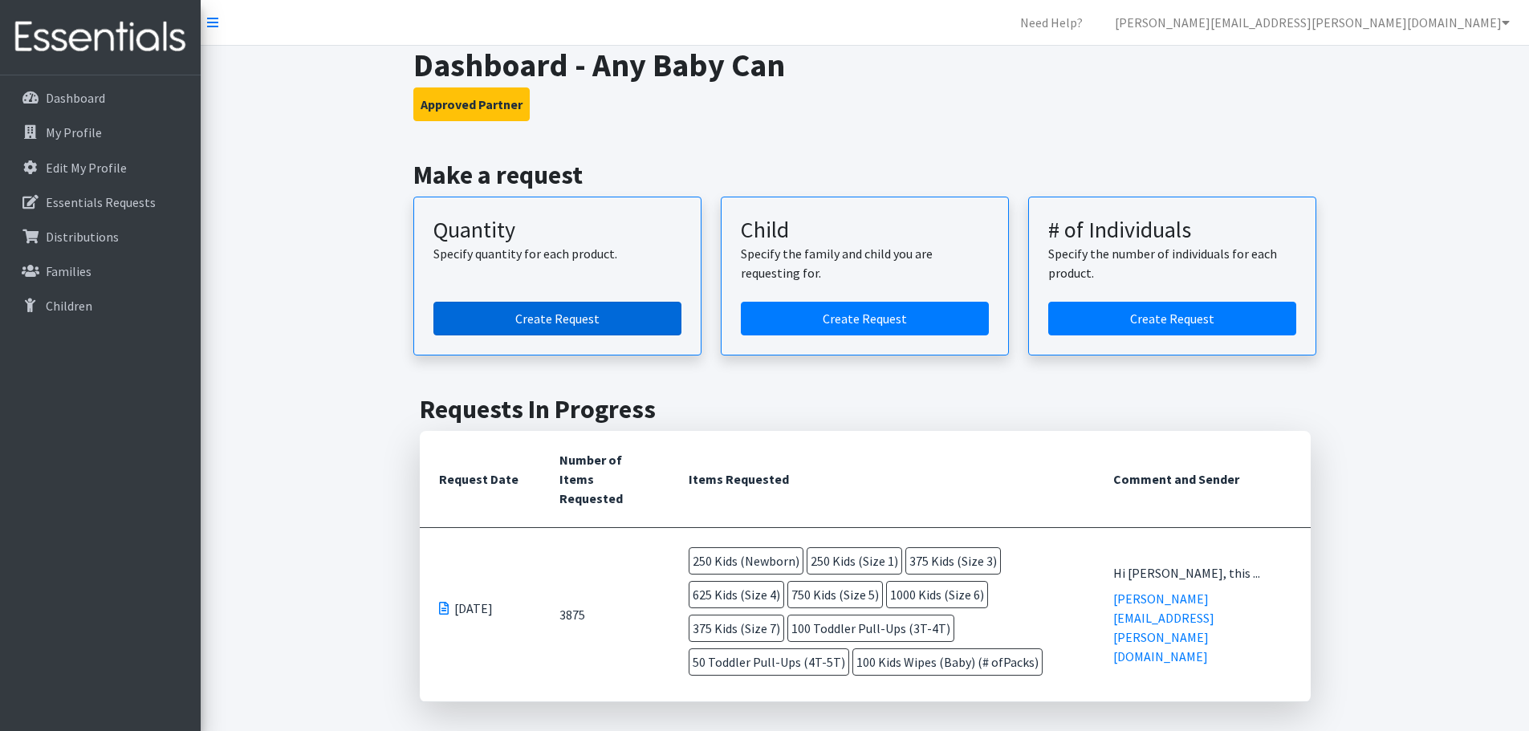
click at [584, 328] on link "Create Request" at bounding box center [557, 319] width 248 height 34
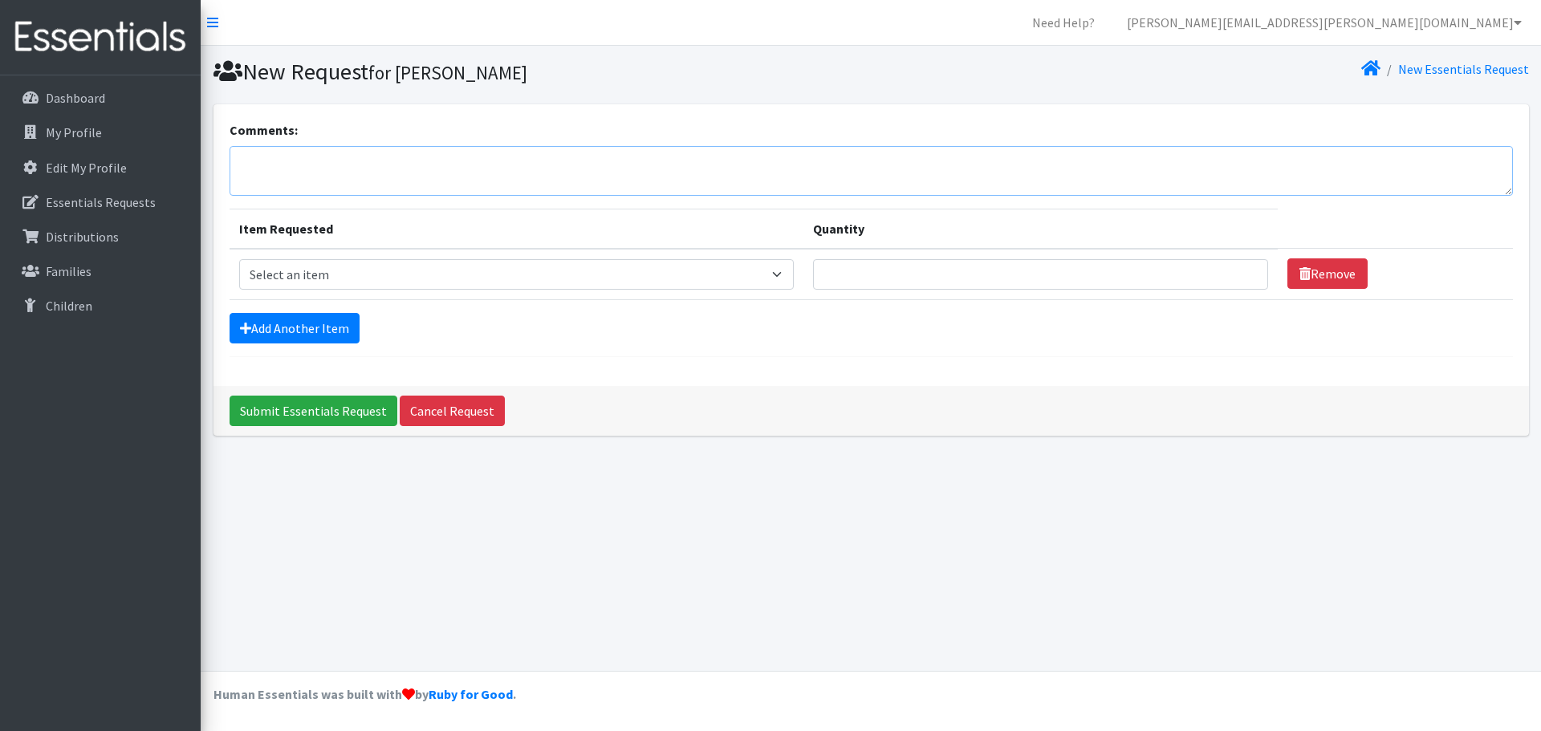
paste textarea "Hello Kenneth! This is for the MIECHV diaper order/Any Baby Can. We are request…"
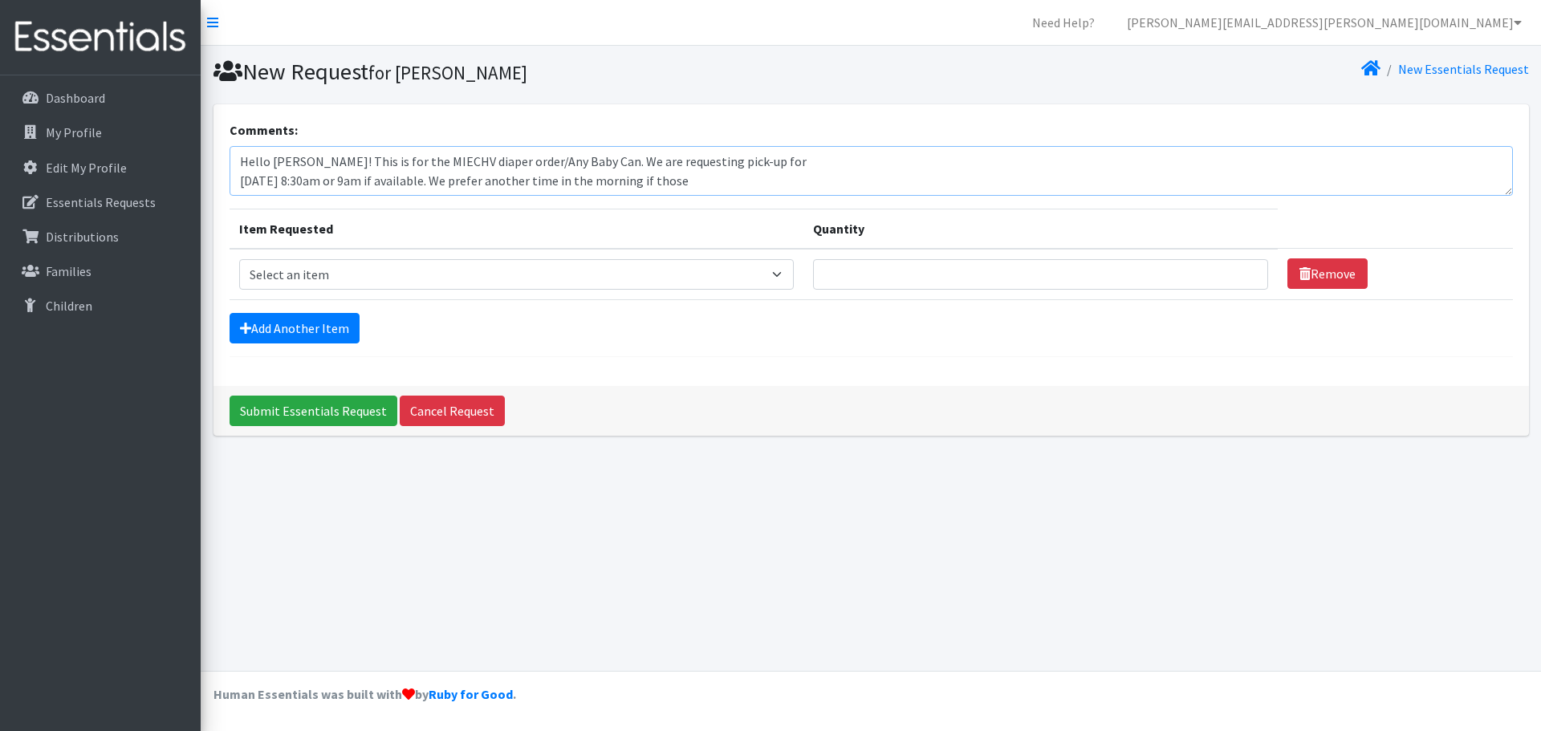
click at [240, 186] on textarea "Hello Kenneth! This is for the MIECHV diaper order/Any Baby Can. We are request…" at bounding box center [871, 171] width 1283 height 50
click at [238, 185] on textarea "Hello Kenneth! This is for the MIECHV diaper order/Any Baby Can. We are request…" at bounding box center [871, 171] width 1283 height 50
click at [749, 170] on textarea "Hello Kenneth! This is for the MIECHV diaper order/Any Baby Can. We are request…" at bounding box center [871, 171] width 1283 height 50
click at [1243, 169] on textarea "Hello Kenneth! This is for the MIECHV diaper order/Any Baby Can. We are request…" at bounding box center [871, 171] width 1283 height 50
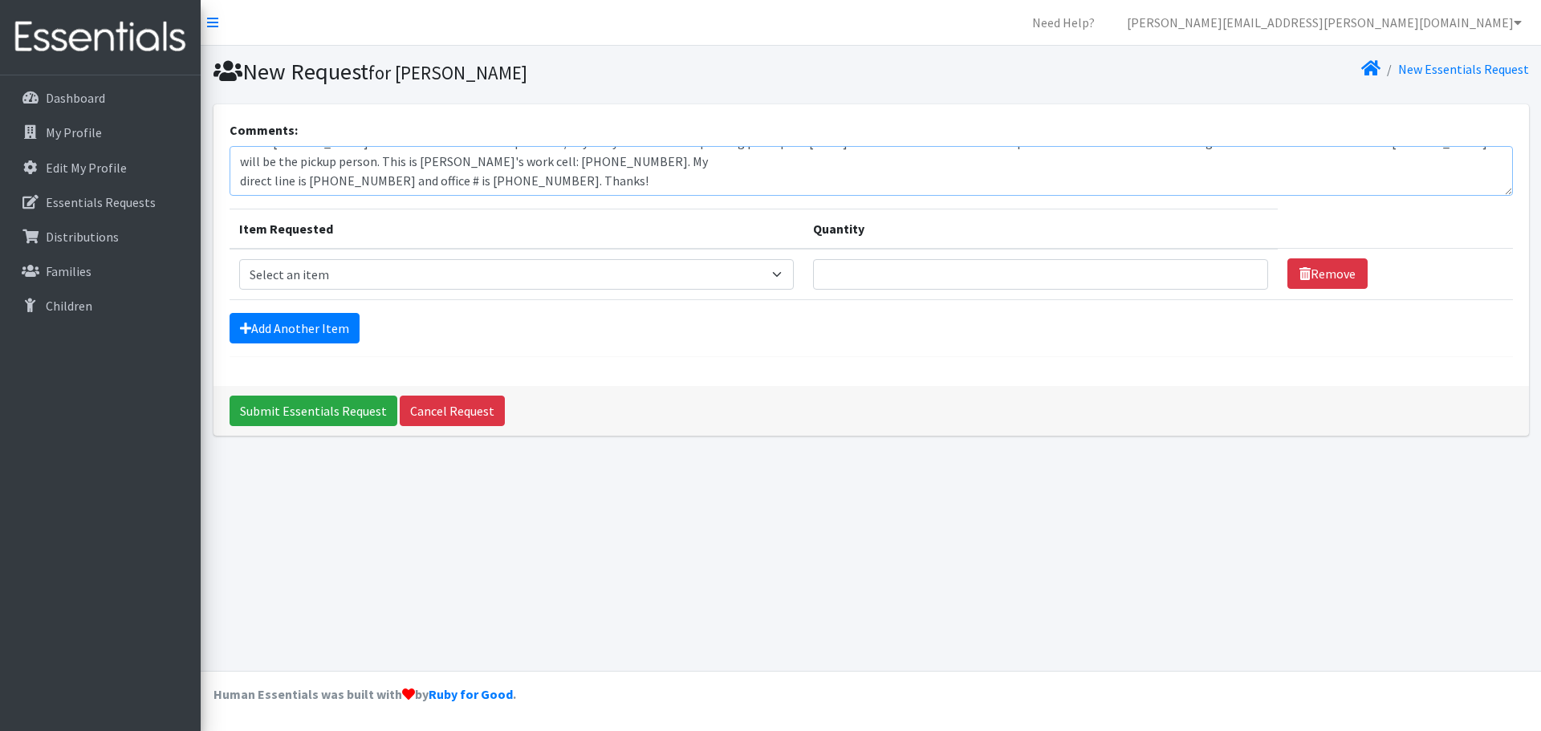
click at [238, 165] on textarea "Hello Kenneth! This is for the MIECHV diaper order/Any Baby Can. We are request…" at bounding box center [871, 171] width 1283 height 50
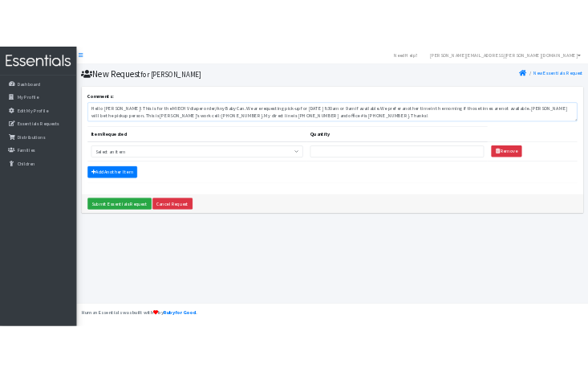
scroll to position [0, 0]
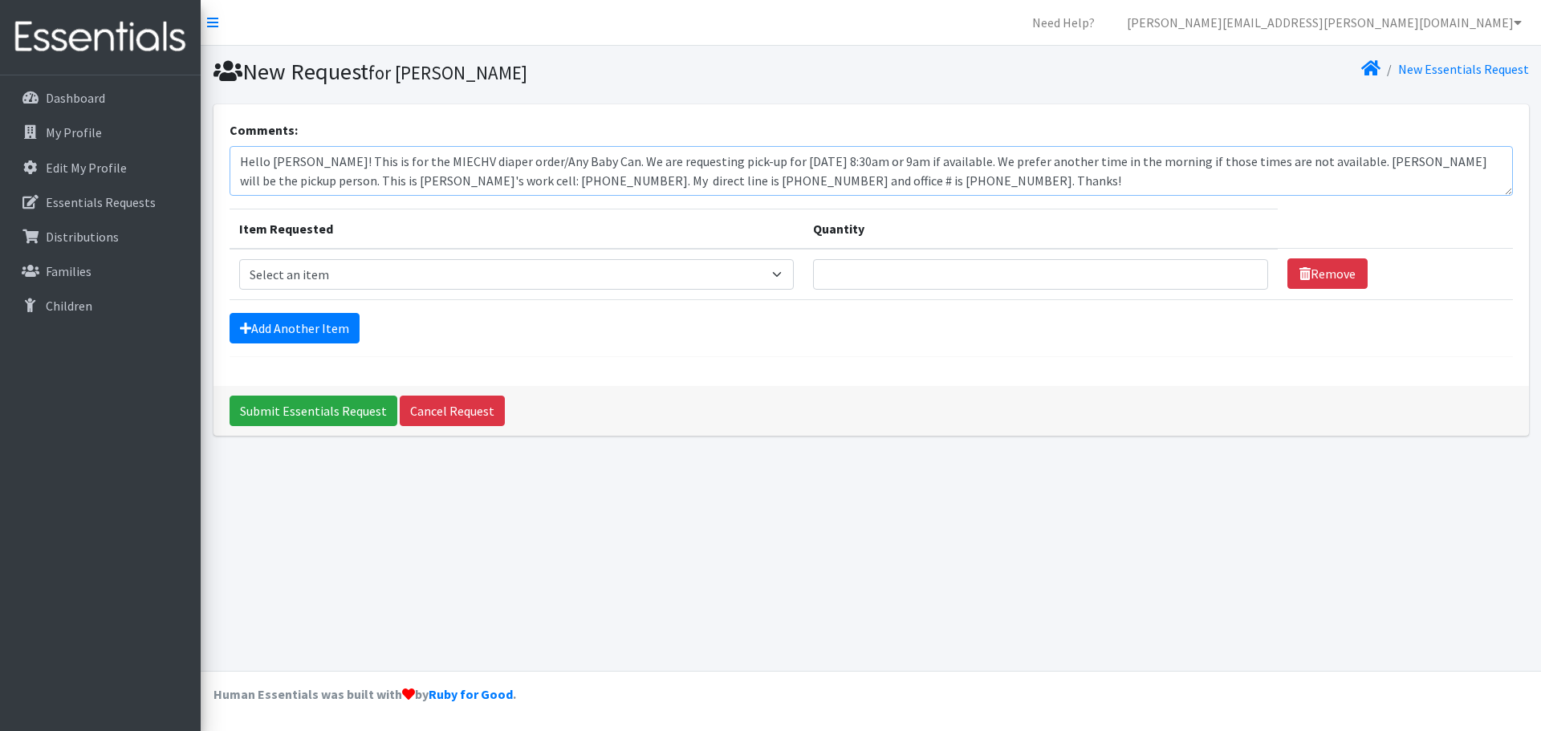
click at [808, 167] on textarea "Hello Kenneth! This is for the MIECHV diaper order/Any Baby Can. We are request…" at bounding box center [871, 171] width 1283 height 50
type textarea "Hello Kenneth! This is for the MIECHV diaper order/Any Baby Can. We are request…"
click at [962, 177] on textarea "Hello Kenneth! This is for the MIECHV diaper order/Any Baby Can. We are request…" at bounding box center [871, 171] width 1283 height 50
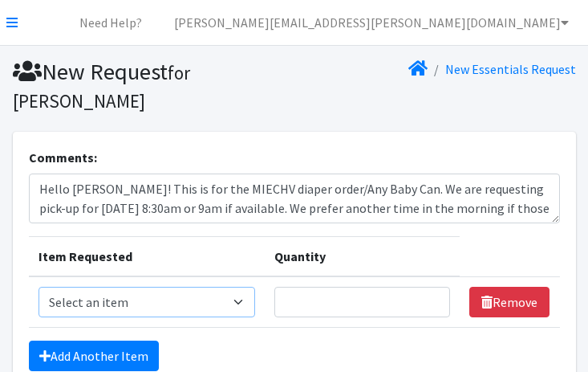
click at [239, 299] on select "Select an item Baby Formula Kids (Newborn) Kids (Preemie) Kids (Size 1) Kids (S…" at bounding box center [148, 302] width 218 height 31
select select "453"
click at [39, 287] on select "Select an item Baby Formula Kids (Newborn) Kids (Preemie) Kids (Size 1) Kids (S…" at bounding box center [148, 302] width 218 height 31
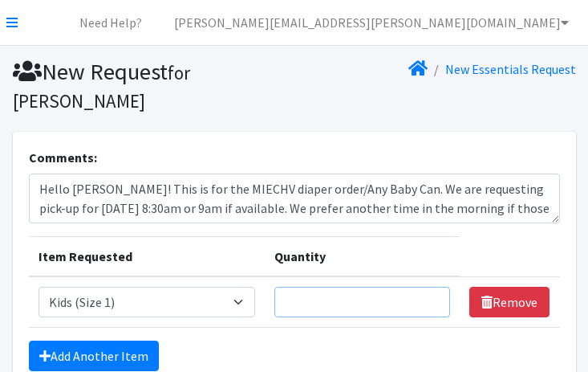
click at [365, 307] on input "Quantity" at bounding box center [363, 302] width 176 height 31
type input "50"
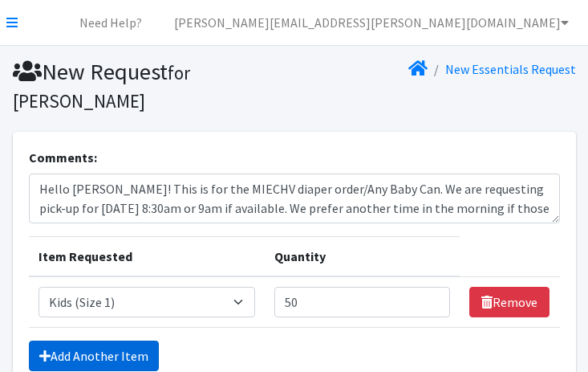
click at [139, 350] on link "Add Another Item" at bounding box center [94, 355] width 130 height 31
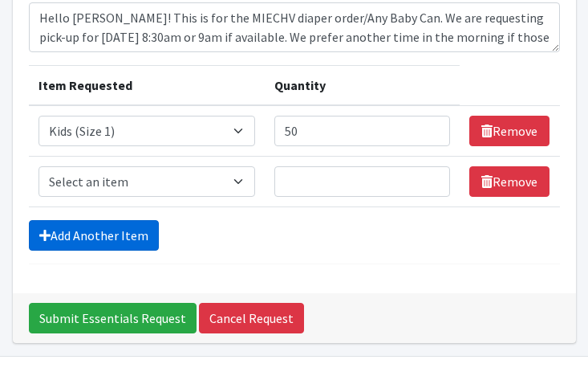
scroll to position [215, 0]
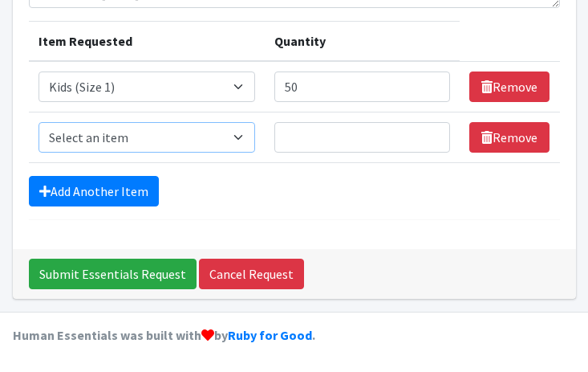
click at [206, 136] on select "Select an item Baby Formula Kids (Newborn) Kids (Preemie) Kids (Size 1) Kids (S…" at bounding box center [148, 137] width 218 height 31
select select "440"
click at [39, 122] on select "Select an item Baby Formula Kids (Newborn) Kids (Preemie) Kids (Size 1) Kids (S…" at bounding box center [148, 137] width 218 height 31
click at [314, 136] on input "Quantity" at bounding box center [363, 137] width 176 height 31
type input "150"
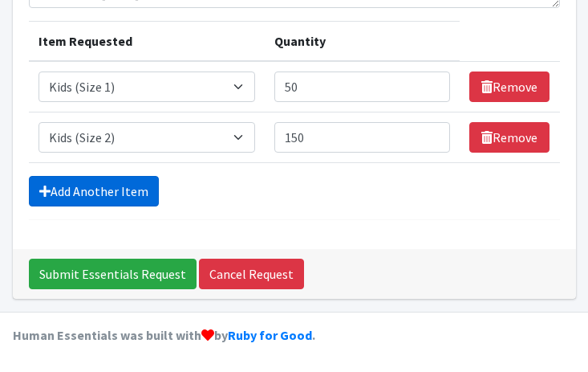
click at [98, 192] on link "Add Another Item" at bounding box center [94, 191] width 130 height 31
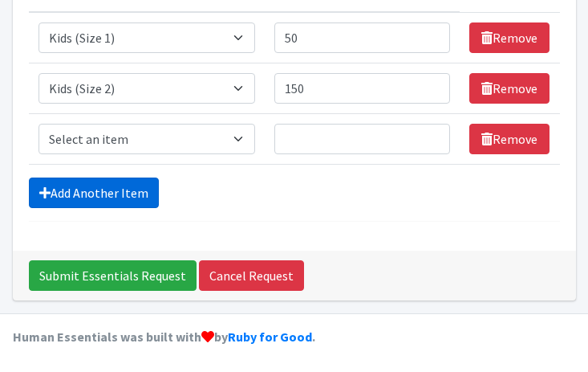
scroll to position [266, 0]
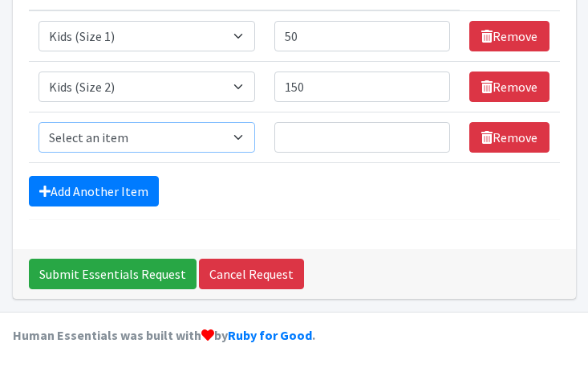
click at [190, 143] on select "Select an item Baby Formula Kids (Newborn) Kids (Preemie) Kids (Size 1) Kids (S…" at bounding box center [148, 137] width 218 height 31
select select "442"
click at [39, 122] on select "Select an item Baby Formula Kids (Newborn) Kids (Preemie) Kids (Size 1) Kids (S…" at bounding box center [148, 137] width 218 height 31
click at [348, 136] on input "Quantity" at bounding box center [363, 137] width 176 height 31
type input "200"
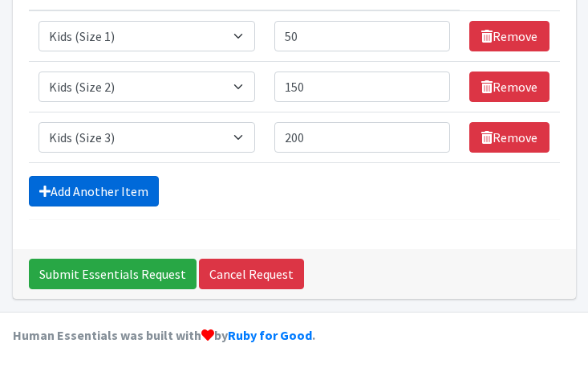
click at [96, 189] on link "Add Another Item" at bounding box center [94, 191] width 130 height 31
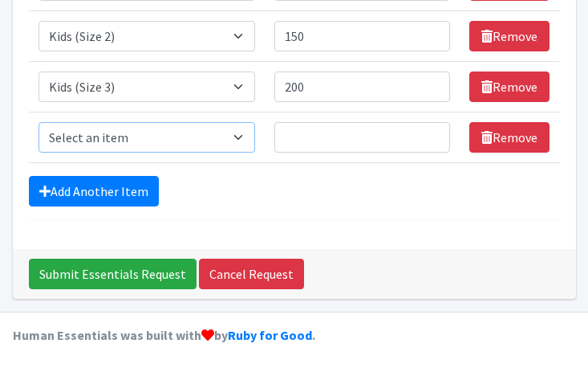
click at [161, 143] on select "Select an item Baby Formula Kids (Newborn) Kids (Preemie) Kids (Size 1) Kids (S…" at bounding box center [148, 137] width 218 height 31
select select "459"
click at [39, 122] on select "Select an item Baby Formula Kids (Newborn) Kids (Preemie) Kids (Size 1) Kids (S…" at bounding box center [148, 137] width 218 height 31
click at [322, 138] on input "Quantity" at bounding box center [363, 137] width 176 height 31
type input "150"
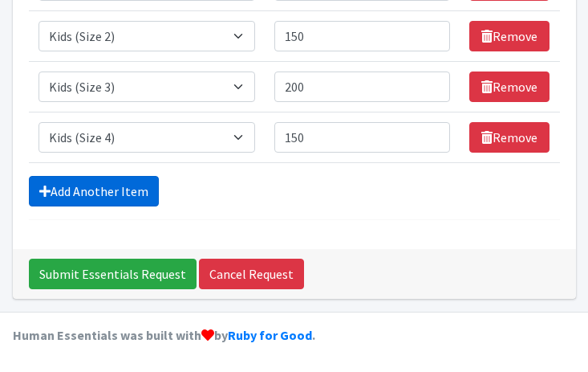
click at [124, 186] on link "Add Another Item" at bounding box center [94, 191] width 130 height 31
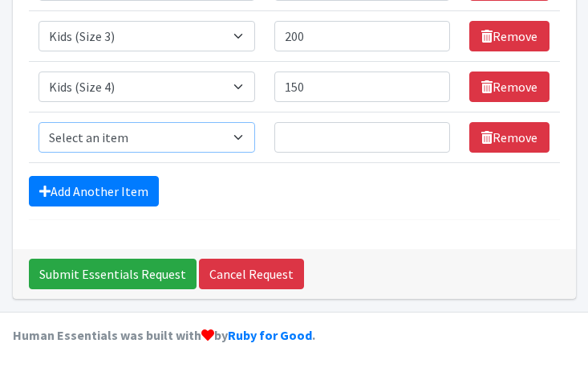
click at [154, 140] on select "Select an item Baby Formula Kids (Newborn) Kids (Preemie) Kids (Size 1) Kids (S…" at bounding box center [148, 137] width 218 height 31
select select "460"
click at [39, 122] on select "Select an item Baby Formula Kids (Newborn) Kids (Preemie) Kids (Size 1) Kids (S…" at bounding box center [148, 137] width 218 height 31
click at [338, 136] on input "Quantity" at bounding box center [363, 137] width 176 height 31
type input "400"
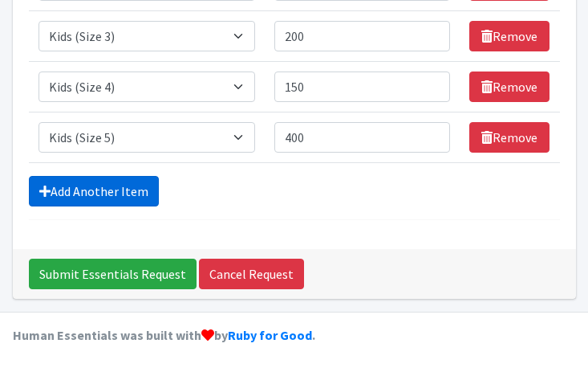
click at [125, 181] on link "Add Another Item" at bounding box center [94, 191] width 130 height 31
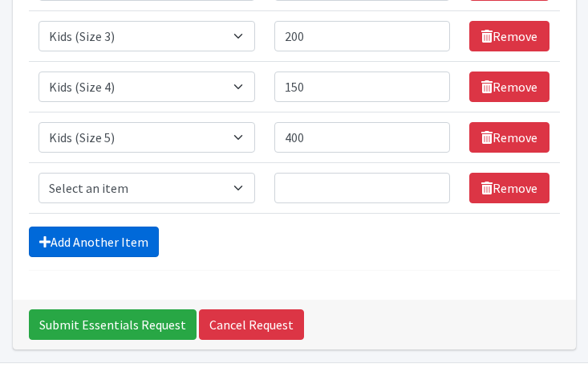
scroll to position [417, 0]
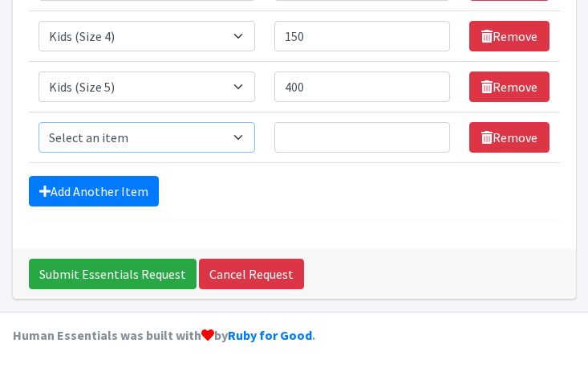
click at [155, 136] on select "Select an item Baby Formula Kids (Newborn) Kids (Preemie) Kids (Size 1) Kids (S…" at bounding box center [148, 137] width 218 height 31
select select "462"
click at [39, 122] on select "Select an item Baby Formula Kids (Newborn) Kids (Preemie) Kids (Size 1) Kids (S…" at bounding box center [148, 137] width 218 height 31
click at [310, 140] on input "Quantity" at bounding box center [363, 137] width 176 height 31
type input "450"
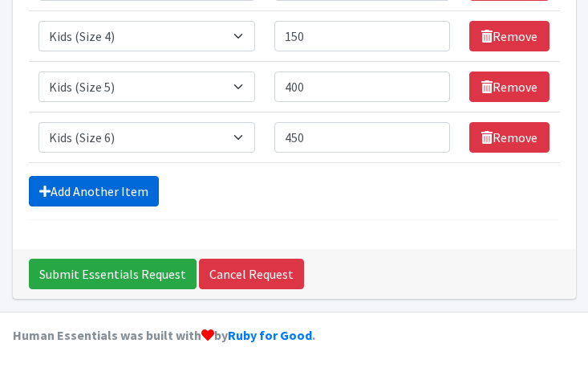
click at [122, 195] on link "Add Another Item" at bounding box center [94, 191] width 130 height 31
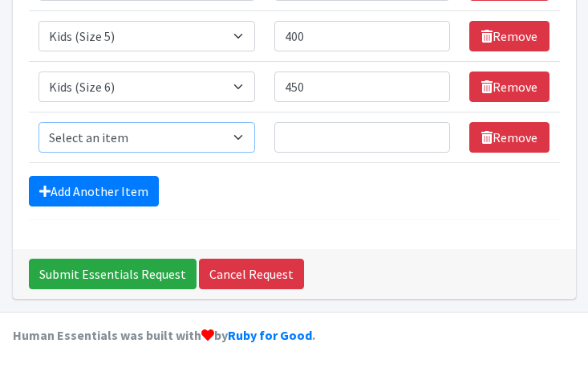
click at [155, 146] on select "Select an item Baby Formula Kids (Newborn) Kids (Preemie) Kids (Size 1) Kids (S…" at bounding box center [148, 137] width 218 height 31
select select "1683"
click at [39, 122] on select "Select an item Baby Formula Kids (Newborn) Kids (Preemie) Kids (Size 1) Kids (S…" at bounding box center [148, 137] width 218 height 31
click at [314, 137] on input "Quantity" at bounding box center [363, 137] width 176 height 31
type input "100"
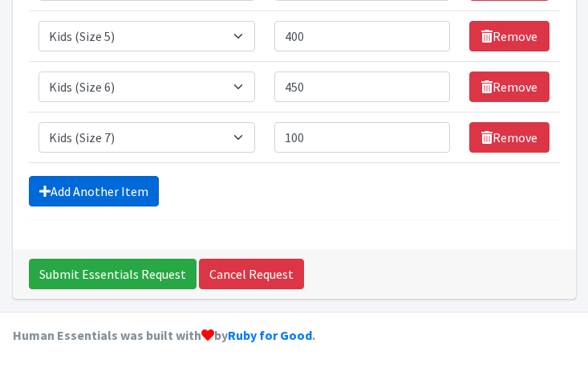
click at [96, 187] on link "Add Another Item" at bounding box center [94, 191] width 130 height 31
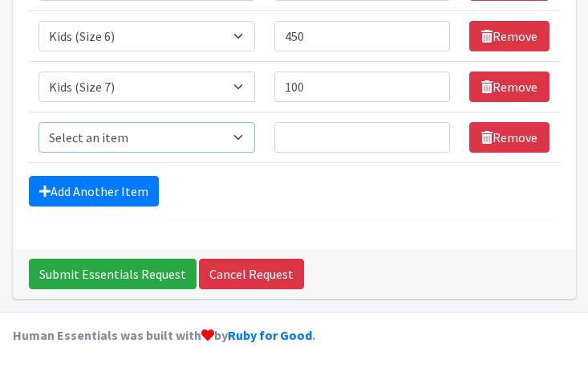
click at [141, 137] on select "Select an item Baby Formula Kids (Newborn) Kids (Preemie) Kids (Size 1) Kids (S…" at bounding box center [148, 137] width 218 height 31
select select "444"
click at [39, 122] on select "Select an item Baby Formula Kids (Newborn) Kids (Preemie) Kids (Size 1) Kids (S…" at bounding box center [148, 137] width 218 height 31
click at [336, 138] on input "Quantity" at bounding box center [363, 137] width 176 height 31
type input "120"
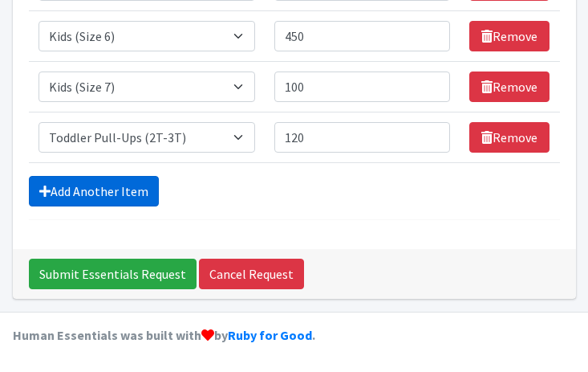
click at [112, 190] on link "Add Another Item" at bounding box center [94, 191] width 130 height 31
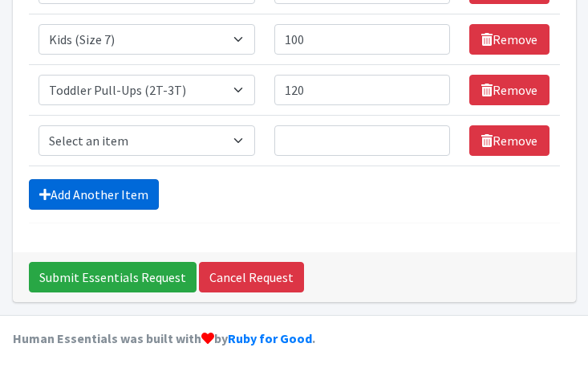
scroll to position [569, 0]
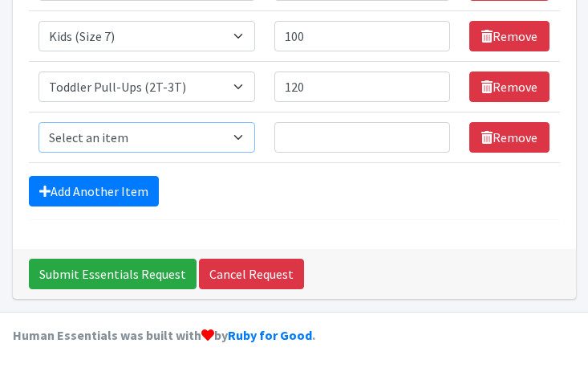
click at [161, 142] on select "Select an item Baby Formula Kids (Newborn) Kids (Preemie) Kids (Size 1) Kids (S…" at bounding box center [148, 137] width 218 height 31
select select "445"
click at [39, 122] on select "Select an item Baby Formula Kids (Newborn) Kids (Preemie) Kids (Size 1) Kids (S…" at bounding box center [148, 137] width 218 height 31
click at [307, 135] on input "Quantity" at bounding box center [363, 137] width 176 height 31
type input "120"
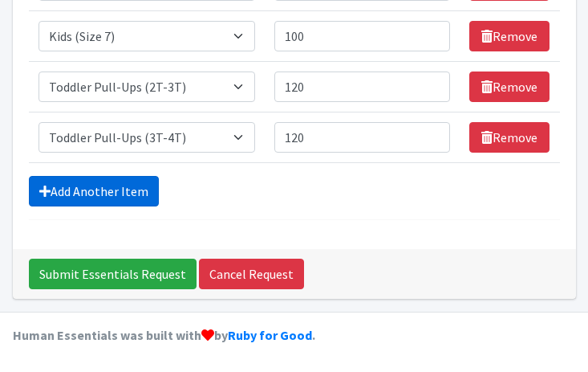
click at [140, 200] on link "Add Another Item" at bounding box center [94, 191] width 130 height 31
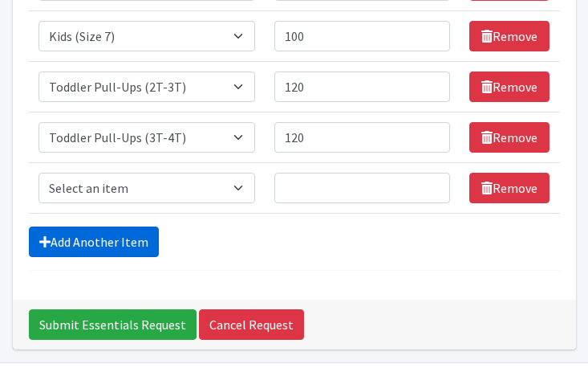
scroll to position [620, 0]
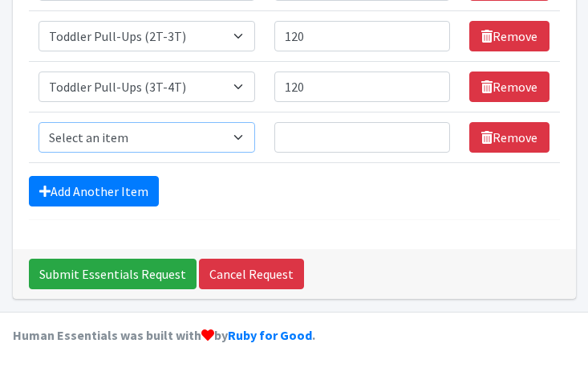
click at [163, 144] on select "Select an item Baby Formula Kids (Newborn) Kids (Preemie) Kids (Size 1) Kids (S…" at bounding box center [148, 137] width 218 height 31
select select "446"
click at [39, 122] on select "Select an item Baby Formula Kids (Newborn) Kids (Preemie) Kids (Size 1) Kids (S…" at bounding box center [148, 137] width 218 height 31
click at [350, 144] on input "Quantity" at bounding box center [363, 137] width 176 height 31
type input "90"
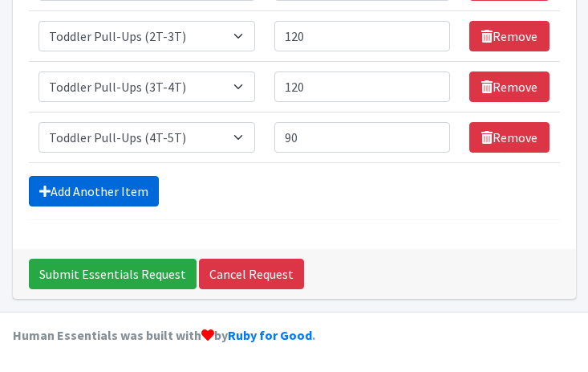
click at [103, 181] on link "Add Another Item" at bounding box center [94, 191] width 130 height 31
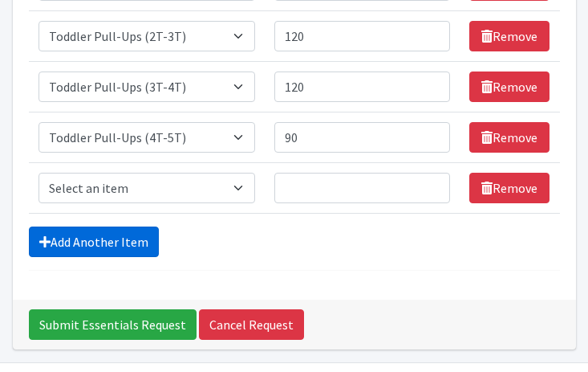
scroll to position [670, 0]
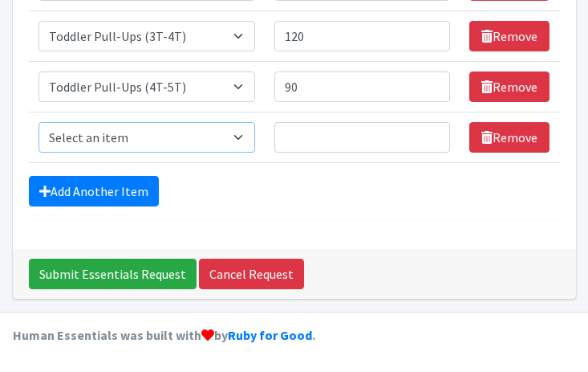
click at [148, 141] on select "Select an item Baby Formula Kids (Newborn) Kids (Preemie) Kids (Size 1) Kids (S…" at bounding box center [148, 137] width 218 height 31
select select "434"
click at [39, 122] on select "Select an item Baby Formula Kids (Newborn) Kids (Preemie) Kids (Size 1) Kids (S…" at bounding box center [148, 137] width 218 height 31
click at [358, 140] on input "Quantity" at bounding box center [363, 137] width 176 height 31
type input "58"
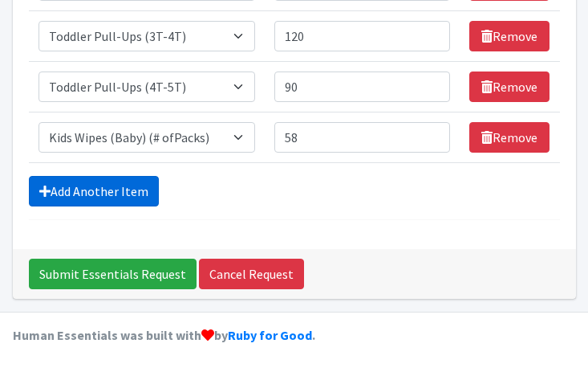
click at [114, 185] on link "Add Another Item" at bounding box center [94, 191] width 130 height 31
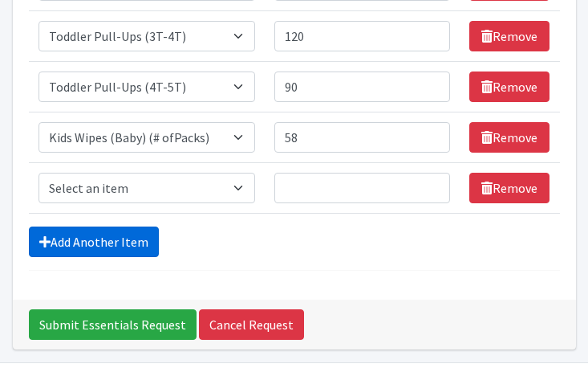
scroll to position [721, 0]
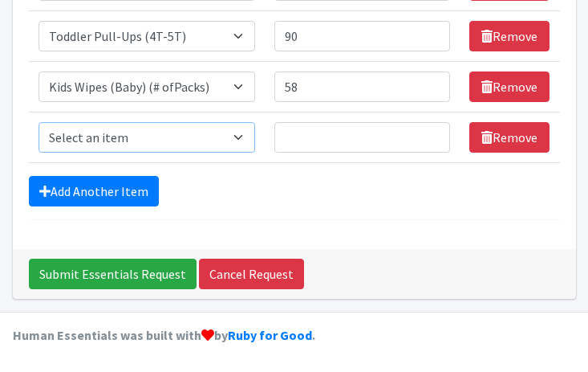
click at [163, 137] on select "Select an item Baby Formula Kids (Newborn) Kids (Preemie) Kids (Size 1) Kids (S…" at bounding box center [148, 137] width 218 height 31
select select "1536"
click at [39, 122] on select "Select an item Baby Formula Kids (Newborn) Kids (Preemie) Kids (Size 1) Kids (S…" at bounding box center [148, 137] width 218 height 31
click at [344, 137] on input "Quantity" at bounding box center [363, 137] width 176 height 31
type input "60"
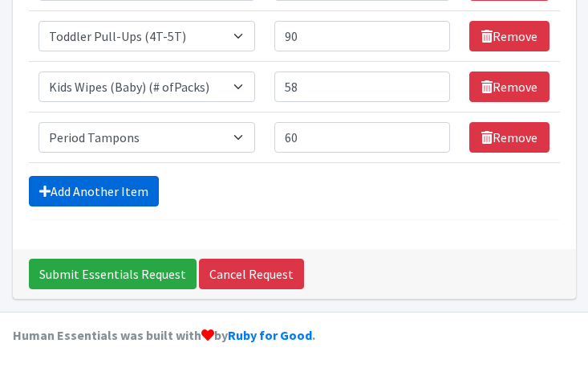
click at [145, 192] on link "Add Another Item" at bounding box center [94, 191] width 130 height 31
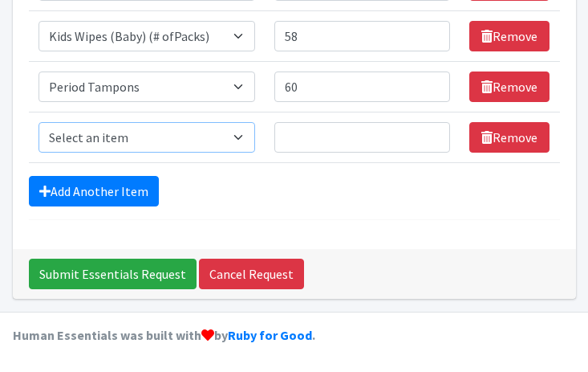
click at [167, 143] on select "Select an item Baby Formula Kids (Newborn) Kids (Preemie) Kids (Size 1) Kids (S…" at bounding box center [148, 137] width 218 height 31
select select "1534"
click at [39, 122] on select "Select an item Baby Formula Kids (Newborn) Kids (Preemie) Kids (Size 1) Kids (S…" at bounding box center [148, 137] width 218 height 31
click at [350, 140] on input "Quantity" at bounding box center [363, 137] width 176 height 31
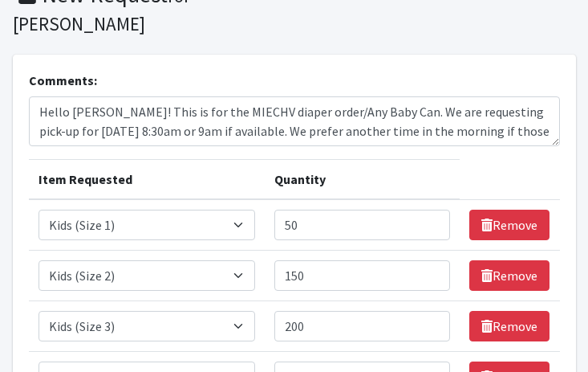
scroll to position [43, 0]
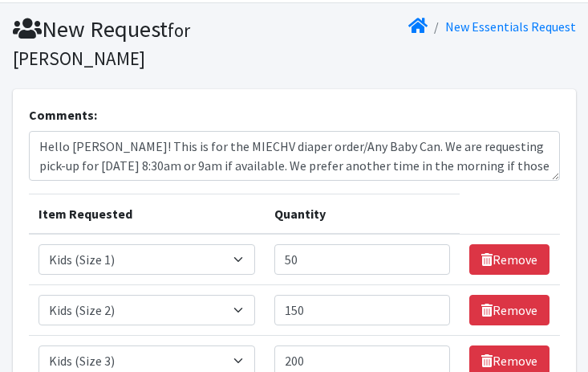
type input "100"
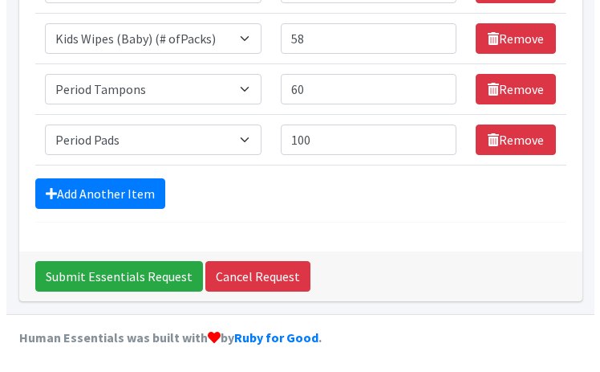
scroll to position [771, 0]
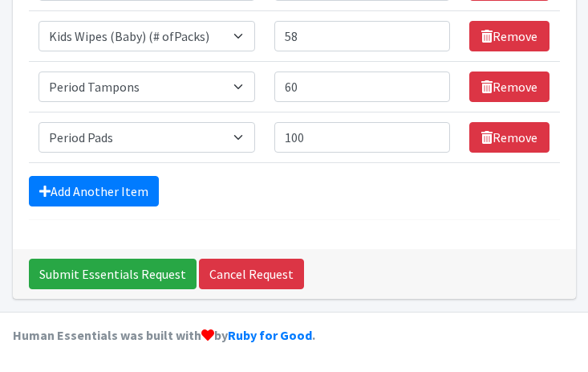
click at [125, 257] on div "Submit Essentials Request Cancel Request" at bounding box center [294, 274] width 563 height 50
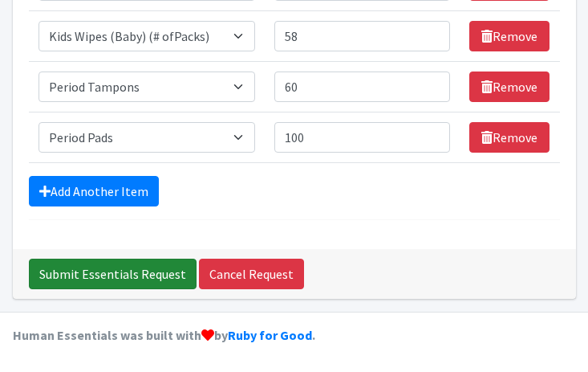
click at [128, 272] on input "Submit Essentials Request" at bounding box center [113, 273] width 168 height 31
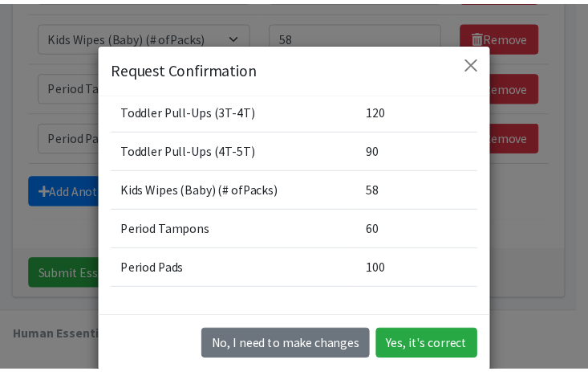
scroll to position [385, 0]
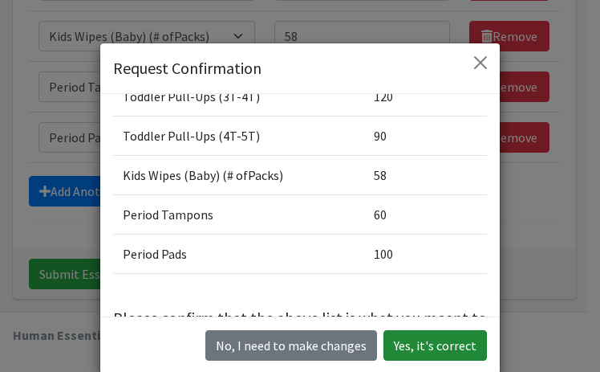
click at [441, 343] on button "Yes, it's correct" at bounding box center [436, 345] width 104 height 31
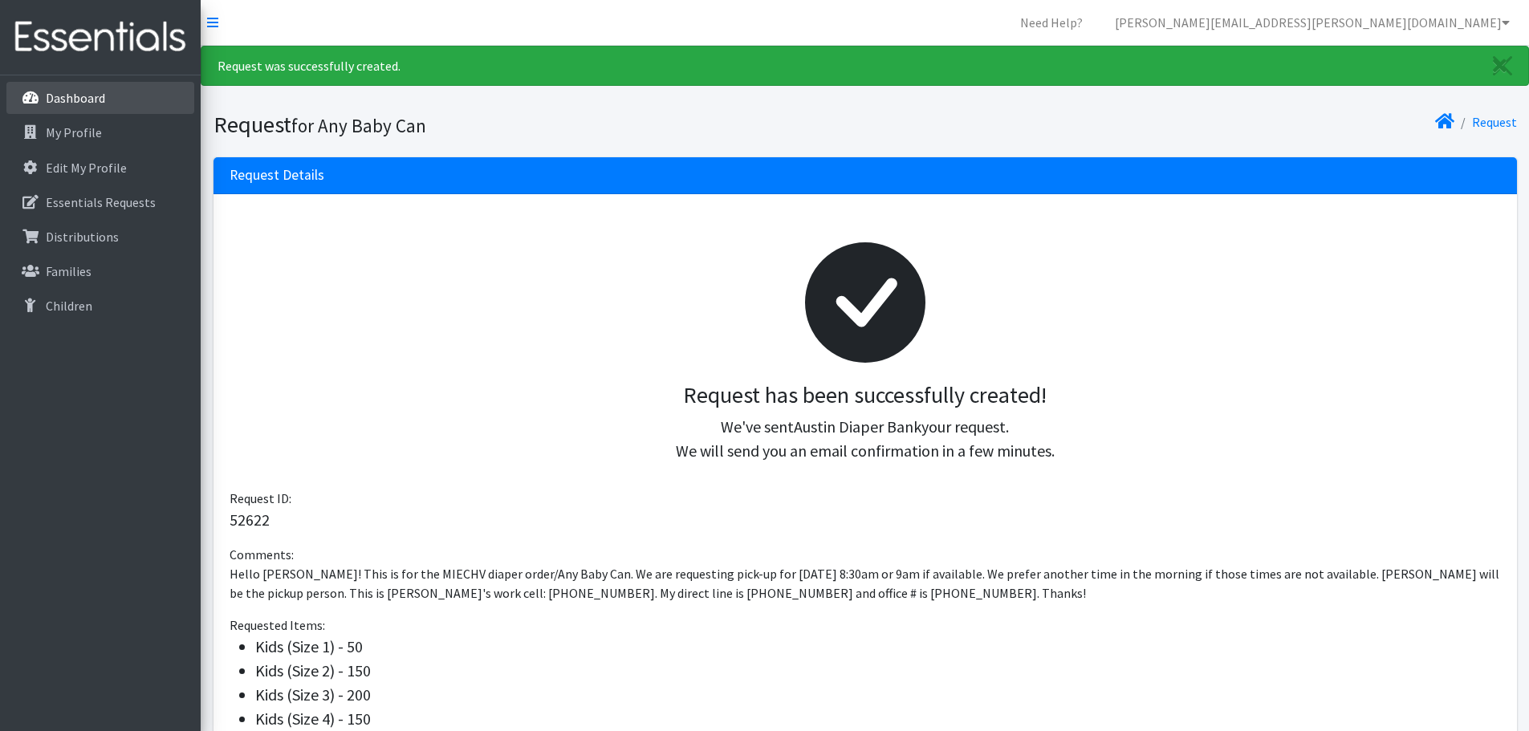
click at [77, 90] on p "Dashboard" at bounding box center [75, 98] width 59 height 16
